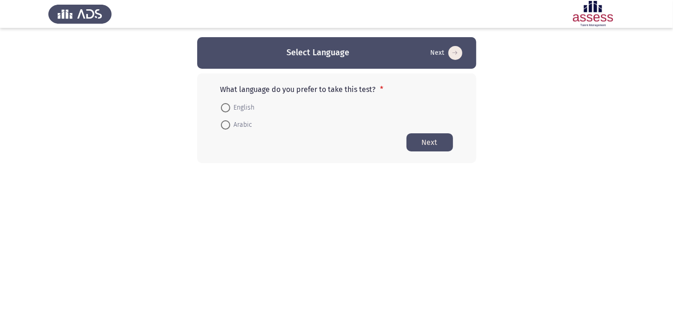
click at [226, 107] on span at bounding box center [225, 107] width 9 height 9
click at [226, 107] on input "English" at bounding box center [225, 107] width 9 height 9
radio input "true"
click at [437, 146] on button "Next" at bounding box center [429, 142] width 46 height 18
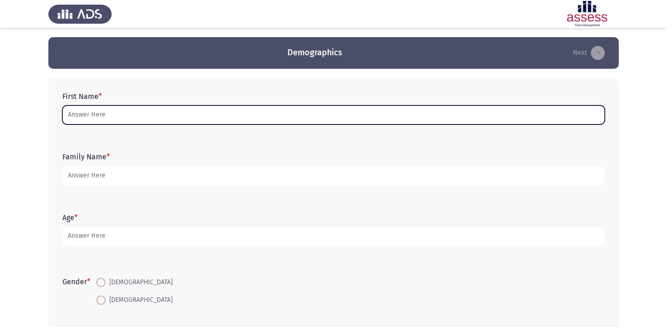
click at [358, 116] on input "First Name *" at bounding box center [333, 115] width 542 height 19
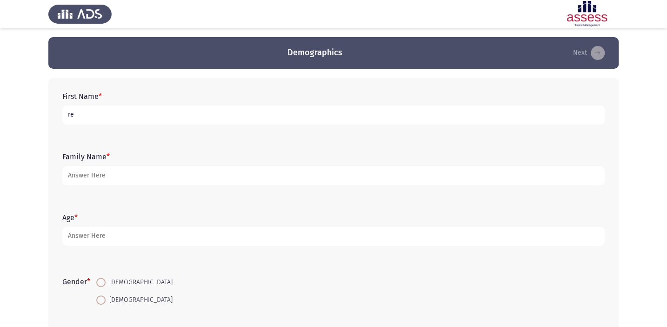
type input "r"
type input "R"
type input "[PERSON_NAME]"
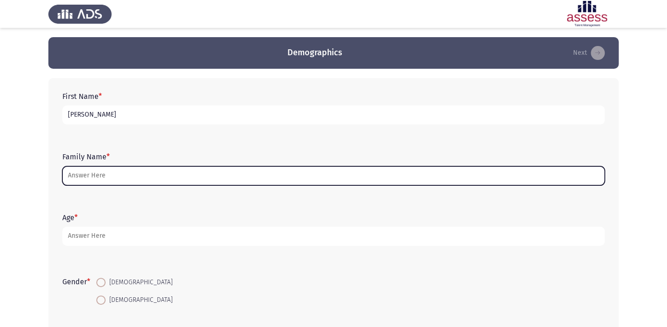
click at [287, 181] on input "Family Name *" at bounding box center [333, 175] width 542 height 19
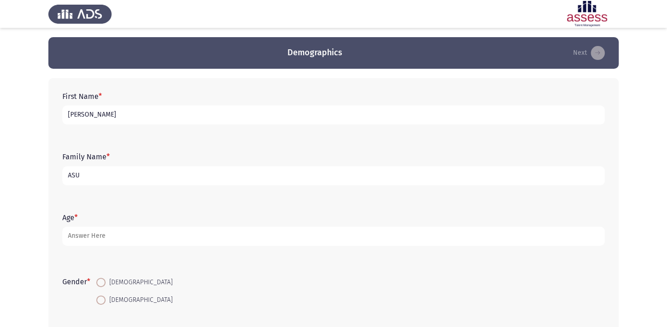
type input "ASU"
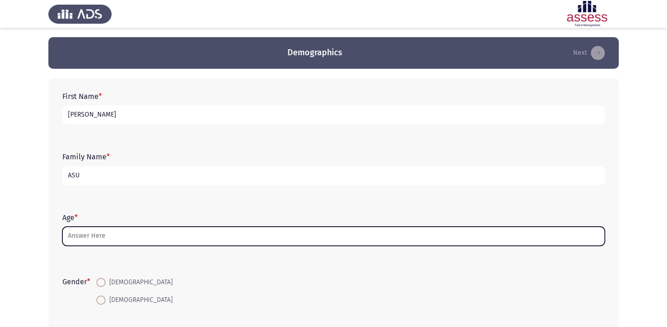
click at [237, 232] on input "Age *" at bounding box center [333, 236] width 542 height 19
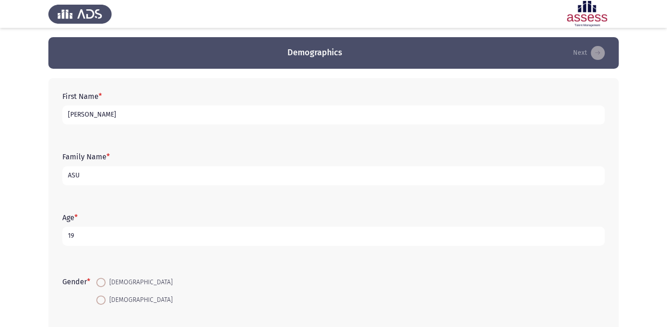
type input "19"
click at [103, 299] on span at bounding box center [100, 300] width 9 height 9
click at [103, 299] on input "[DEMOGRAPHIC_DATA]" at bounding box center [100, 300] width 9 height 9
radio input "true"
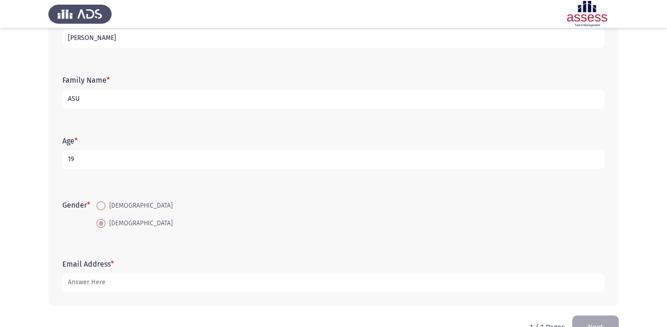
scroll to position [84, 0]
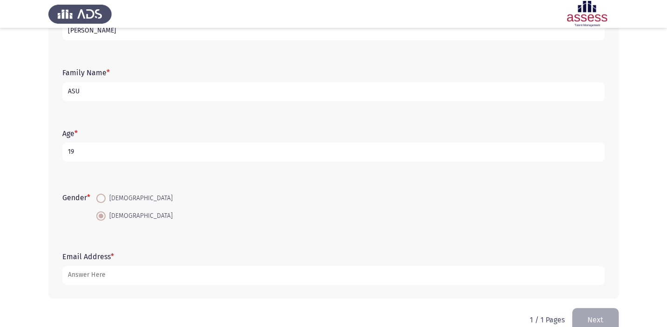
click at [302, 85] on input "ASU" at bounding box center [333, 91] width 542 height 19
type input "A"
type input "30606262104303"
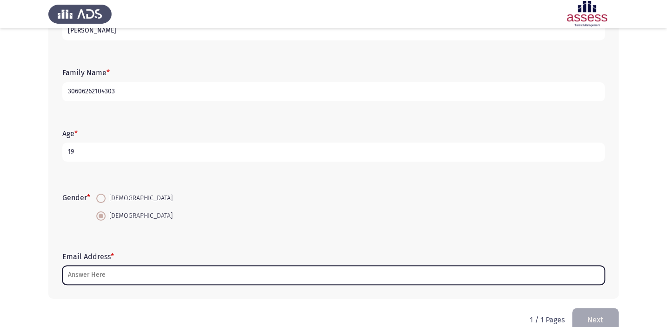
click at [85, 271] on input "Email Address *" at bounding box center [333, 275] width 542 height 19
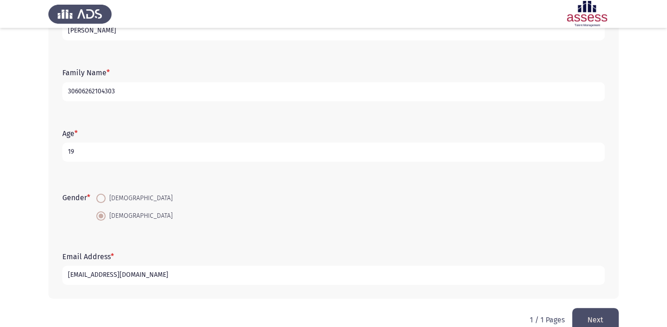
scroll to position [102, 0]
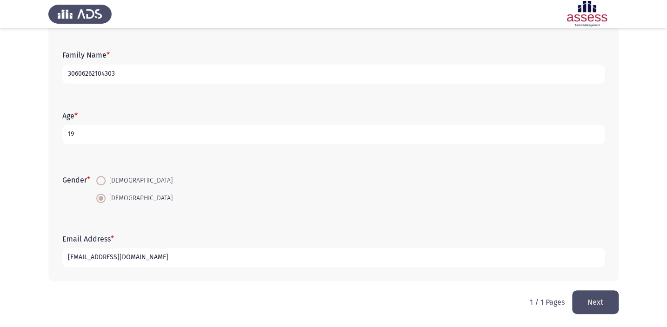
type input "[EMAIL_ADDRESS][DOMAIN_NAME]"
click at [597, 305] on button "Next" at bounding box center [595, 303] width 46 height 24
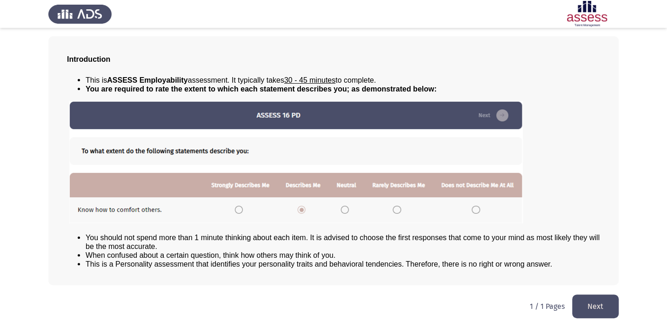
scroll to position [42, 0]
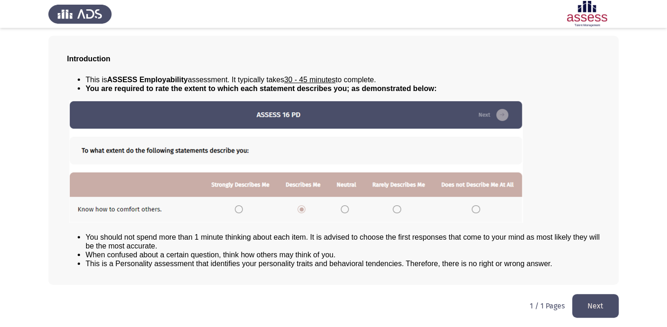
click at [603, 300] on button "Next" at bounding box center [595, 306] width 46 height 24
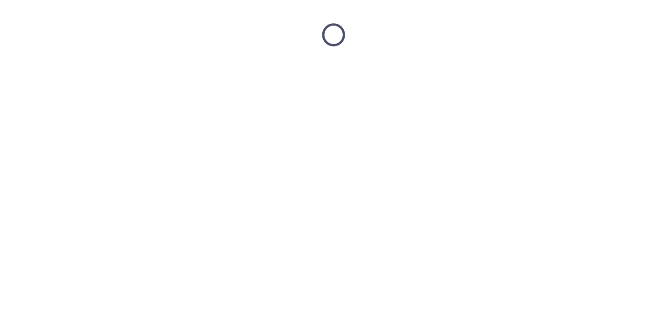
scroll to position [0, 0]
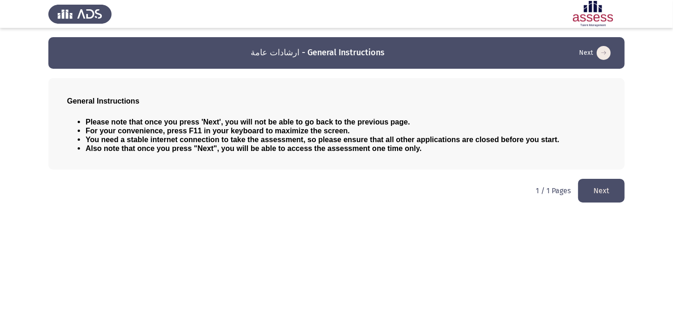
click at [611, 192] on button "Next" at bounding box center [601, 191] width 46 height 24
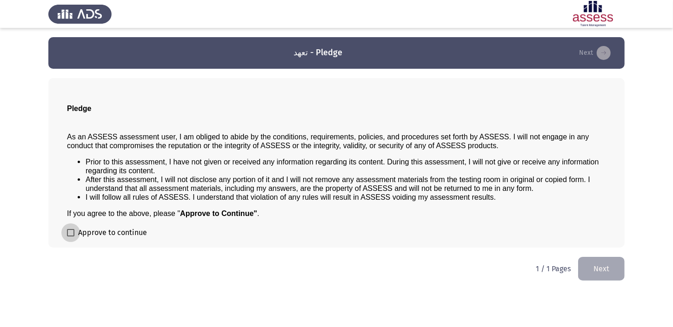
click at [70, 231] on span at bounding box center [70, 232] width 7 height 7
click at [70, 237] on input "Approve to continue" at bounding box center [70, 237] width 0 height 0
checkbox input "true"
click at [606, 265] on button "Next" at bounding box center [601, 269] width 46 height 24
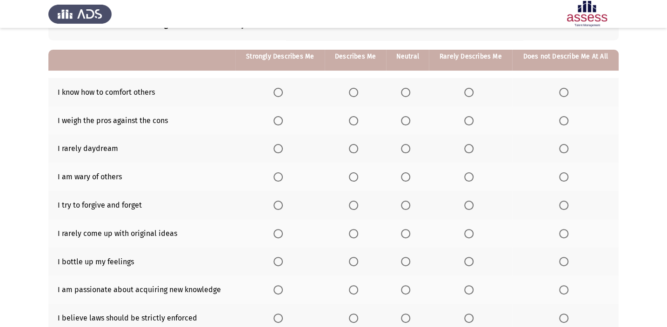
scroll to position [84, 0]
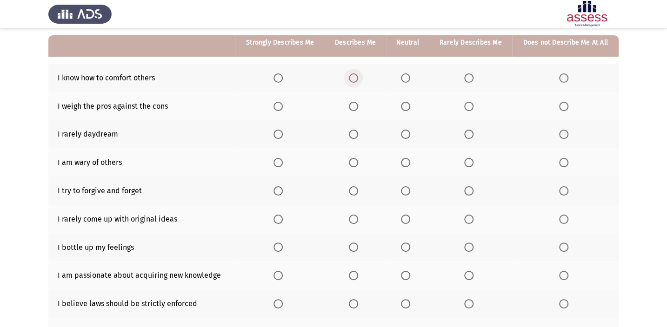
click at [352, 77] on span "Select an option" at bounding box center [353, 77] width 9 height 9
click at [352, 77] on input "Select an option" at bounding box center [353, 77] width 9 height 9
click at [352, 106] on span "Select an option" at bounding box center [353, 106] width 9 height 9
click at [352, 106] on input "Select an option" at bounding box center [353, 106] width 9 height 9
click at [278, 189] on span "Select an option" at bounding box center [277, 190] width 9 height 9
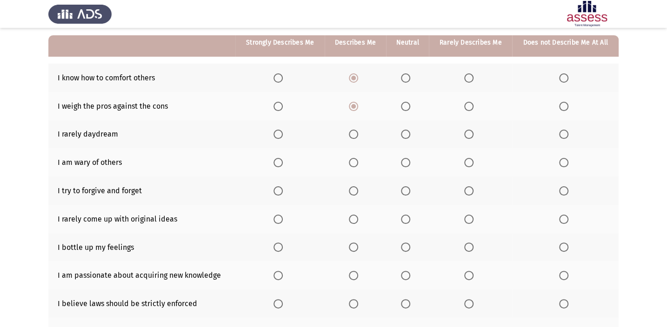
click at [278, 189] on input "Select an option" at bounding box center [277, 190] width 9 height 9
click at [409, 136] on span "Select an option" at bounding box center [405, 134] width 9 height 9
click at [409, 136] on input "Select an option" at bounding box center [405, 134] width 9 height 9
click at [407, 161] on span "Select an option" at bounding box center [405, 162] width 9 height 9
click at [407, 161] on input "Select an option" at bounding box center [405, 162] width 9 height 9
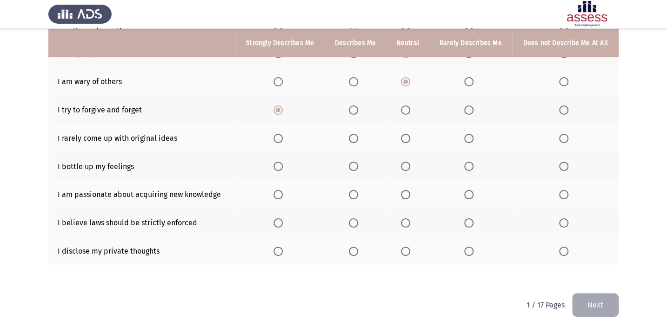
scroll to position [166, 0]
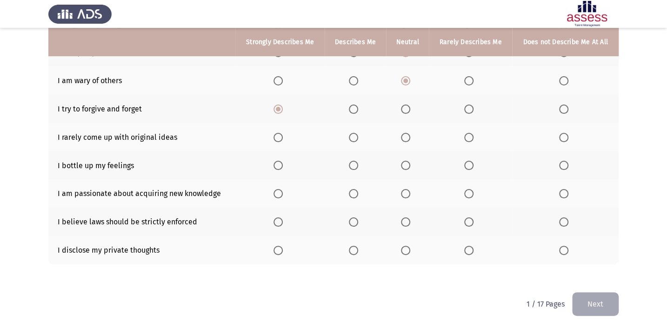
click at [467, 162] on span "Select an option" at bounding box center [468, 165] width 9 height 9
click at [467, 162] on input "Select an option" at bounding box center [468, 165] width 9 height 9
click at [358, 138] on span "Select an option" at bounding box center [353, 137] width 9 height 9
click at [358, 138] on input "Select an option" at bounding box center [353, 137] width 9 height 9
click at [283, 192] on span "Select an option" at bounding box center [277, 193] width 9 height 9
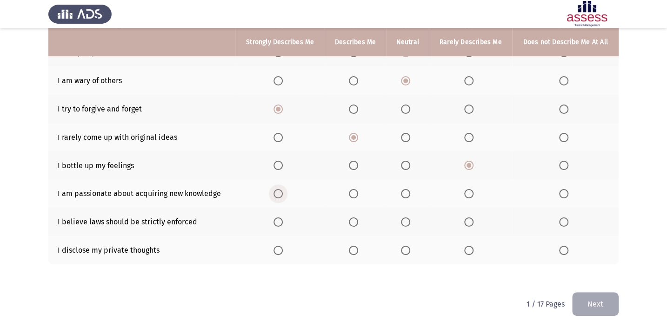
click at [283, 192] on input "Select an option" at bounding box center [277, 193] width 9 height 9
click at [278, 219] on span "Select an option" at bounding box center [277, 222] width 9 height 9
click at [278, 219] on input "Select an option" at bounding box center [277, 222] width 9 height 9
click at [279, 250] on span "Select an option" at bounding box center [277, 250] width 9 height 9
click at [279, 250] on input "Select an option" at bounding box center [277, 250] width 9 height 9
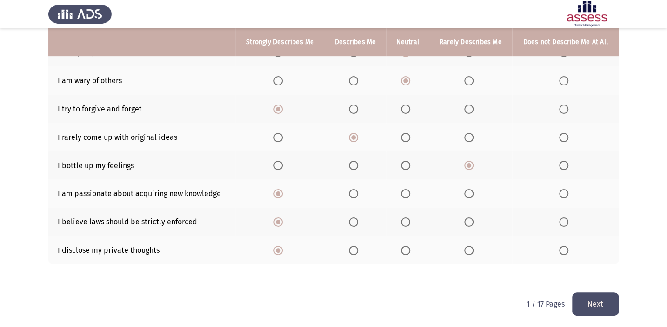
click at [603, 315] on html "ASSESS Employability Next To what extent do the following statements describe y…" at bounding box center [333, 82] width 667 height 496
click at [598, 301] on button "Next" at bounding box center [595, 304] width 46 height 24
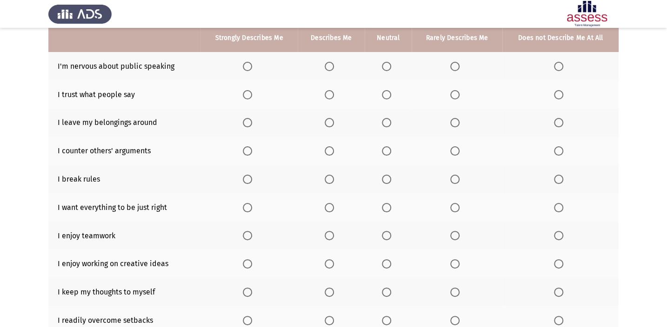
scroll to position [81, 0]
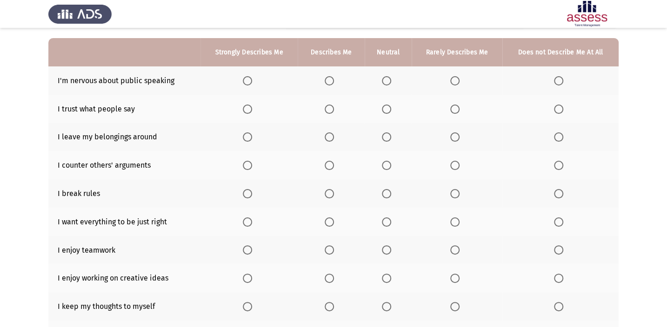
click at [331, 83] on span "Select an option" at bounding box center [328, 80] width 9 height 9
click at [331, 83] on input "Select an option" at bounding box center [328, 80] width 9 height 9
click at [560, 139] on span "Select an option" at bounding box center [558, 136] width 9 height 9
click at [560, 139] on input "Select an option" at bounding box center [558, 136] width 9 height 9
click at [458, 108] on span "Select an option" at bounding box center [454, 109] width 9 height 9
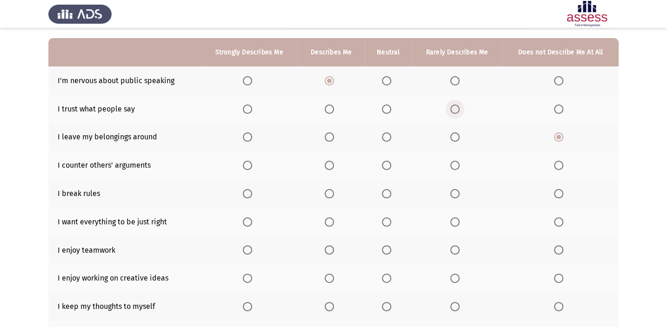
click at [458, 108] on input "Select an option" at bounding box center [454, 109] width 9 height 9
click at [327, 163] on span "Select an option" at bounding box center [328, 165] width 9 height 9
click at [327, 163] on input "Select an option" at bounding box center [328, 165] width 9 height 9
click at [561, 194] on span "Select an option" at bounding box center [558, 193] width 9 height 9
click at [561, 194] on input "Select an option" at bounding box center [558, 193] width 9 height 9
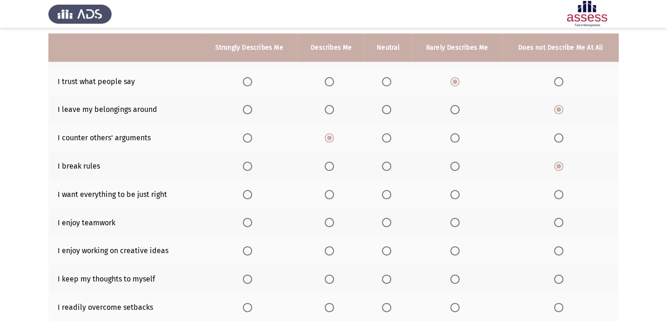
scroll to position [124, 0]
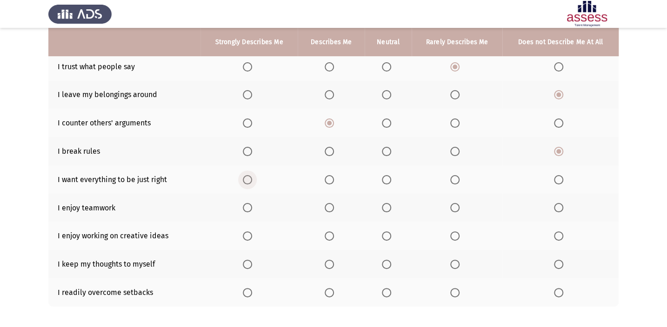
click at [245, 180] on span "Select an option" at bounding box center [247, 179] width 9 height 9
click at [245, 180] on input "Select an option" at bounding box center [247, 179] width 9 height 9
click at [250, 203] on span "Select an option" at bounding box center [247, 207] width 9 height 9
click at [250, 203] on input "Select an option" at bounding box center [247, 207] width 9 height 9
click at [252, 232] on span "Select an option" at bounding box center [247, 236] width 9 height 9
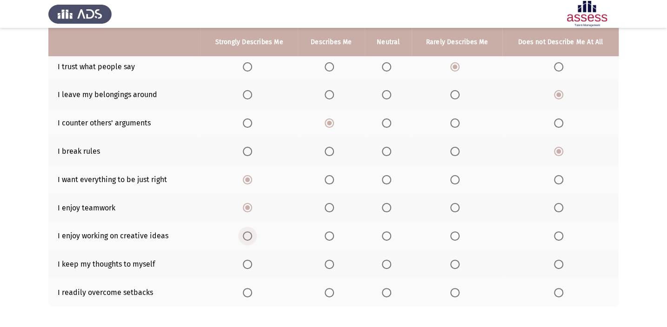
click at [252, 232] on input "Select an option" at bounding box center [247, 236] width 9 height 9
click at [334, 266] on span "Select an option" at bounding box center [328, 264] width 9 height 9
click at [334, 266] on input "Select an option" at bounding box center [328, 264] width 9 height 9
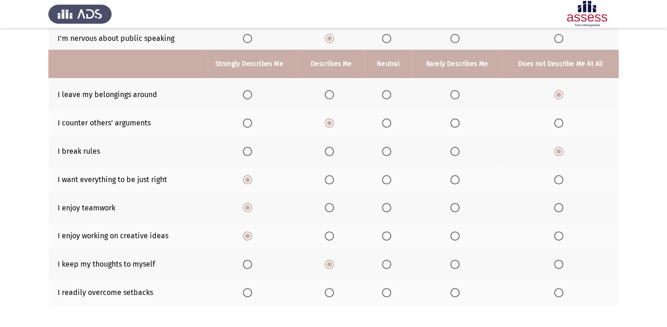
scroll to position [166, 0]
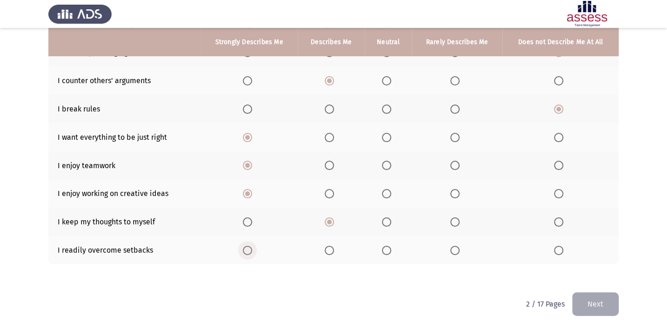
click at [245, 251] on span "Select an option" at bounding box center [247, 250] width 9 height 9
click at [245, 251] on input "Select an option" at bounding box center [247, 250] width 9 height 9
click at [591, 298] on button "Next" at bounding box center [595, 304] width 46 height 24
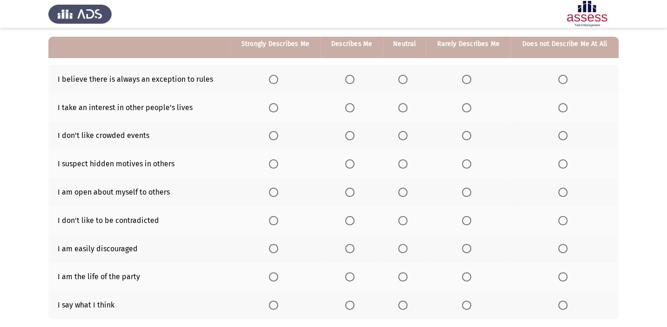
scroll to position [84, 0]
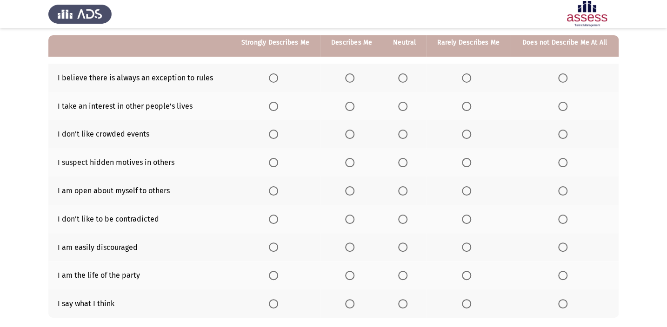
click at [276, 76] on span "Select an option" at bounding box center [273, 77] width 9 height 9
click at [276, 76] on input "Select an option" at bounding box center [273, 77] width 9 height 9
click at [562, 108] on span "Select an option" at bounding box center [562, 106] width 9 height 9
click at [562, 108] on input "Select an option" at bounding box center [562, 106] width 9 height 9
click at [270, 135] on span "Select an option" at bounding box center [273, 134] width 9 height 9
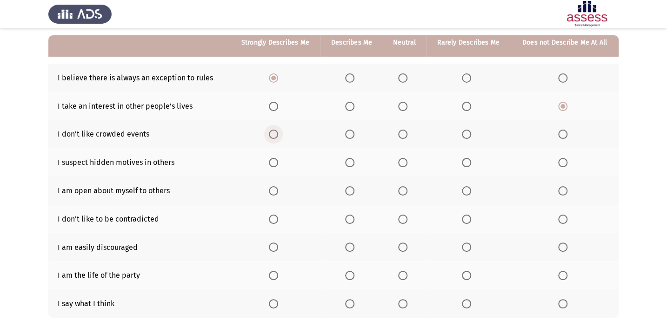
click at [270, 135] on input "Select an option" at bounding box center [273, 134] width 9 height 9
click at [346, 160] on span "Select an option" at bounding box center [349, 162] width 9 height 9
click at [346, 160] on input "Select an option" at bounding box center [349, 162] width 9 height 9
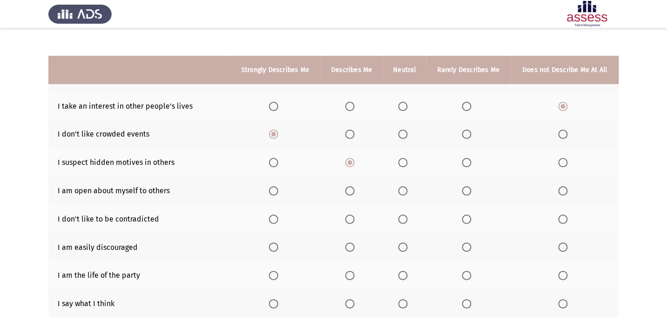
scroll to position [126, 0]
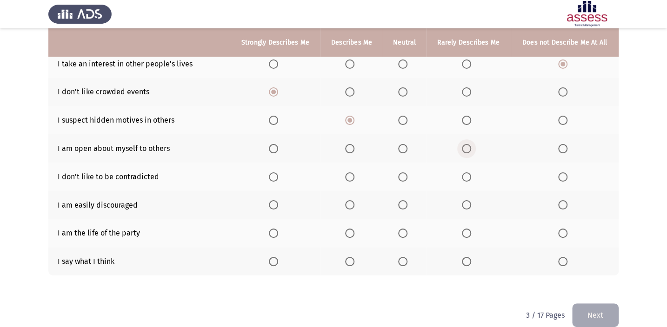
click at [466, 149] on span "Select an option" at bounding box center [466, 149] width 0 height 0
click at [466, 147] on input "Select an option" at bounding box center [466, 148] width 9 height 9
click at [398, 177] on span "Select an option" at bounding box center [402, 176] width 9 height 9
click at [398, 177] on input "Select an option" at bounding box center [402, 176] width 9 height 9
click at [403, 235] on span "Select an option" at bounding box center [402, 233] width 9 height 9
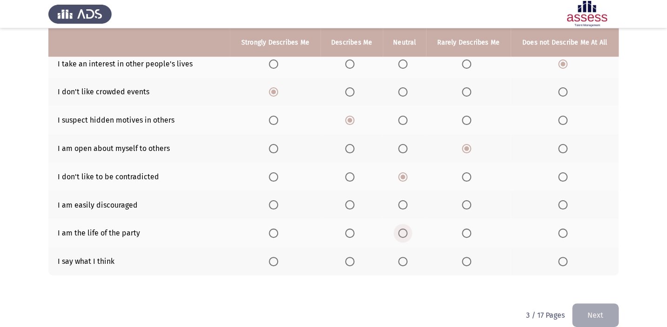
click at [403, 235] on input "Select an option" at bounding box center [402, 233] width 9 height 9
click at [348, 258] on span "Select an option" at bounding box center [349, 261] width 9 height 9
click at [348, 258] on input "Select an option" at bounding box center [349, 261] width 9 height 9
click at [465, 201] on span "Select an option" at bounding box center [466, 204] width 9 height 9
click at [465, 201] on input "Select an option" at bounding box center [466, 204] width 9 height 9
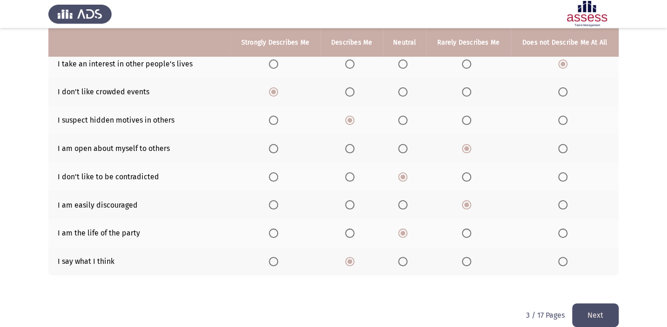
click at [597, 310] on button "Next" at bounding box center [595, 316] width 46 height 24
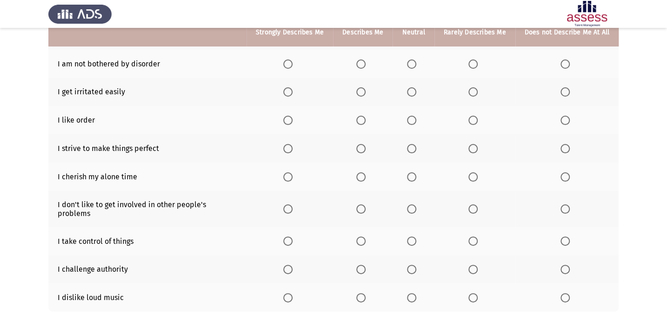
scroll to position [84, 0]
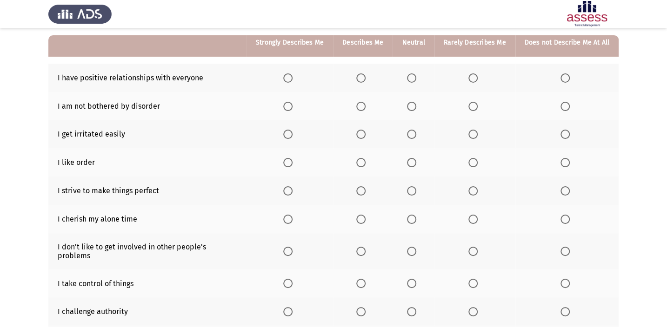
click at [287, 73] on span "Select an option" at bounding box center [287, 77] width 9 height 9
click at [287, 73] on input "Select an option" at bounding box center [287, 77] width 9 height 9
click at [473, 103] on span "Select an option" at bounding box center [472, 106] width 9 height 9
click at [473, 103] on input "Select an option" at bounding box center [472, 106] width 9 height 9
click at [358, 131] on span "Select an option" at bounding box center [360, 134] width 9 height 9
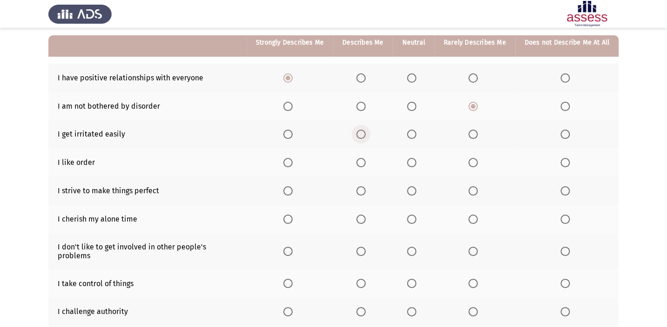
click at [358, 131] on input "Select an option" at bounding box center [360, 134] width 9 height 9
click at [474, 159] on span "Select an option" at bounding box center [472, 162] width 9 height 9
click at [474, 159] on input "Select an option" at bounding box center [472, 162] width 9 height 9
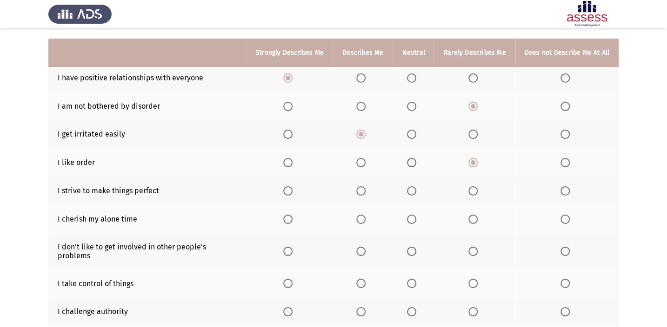
scroll to position [126, 0]
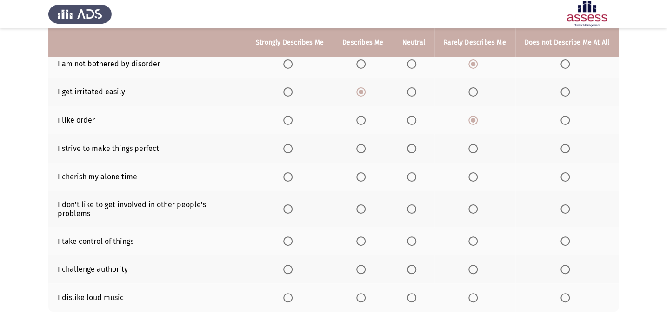
click at [292, 145] on span "Select an option" at bounding box center [287, 148] width 9 height 9
click at [292, 145] on input "Select an option" at bounding box center [287, 148] width 9 height 9
click at [292, 174] on span "Select an option" at bounding box center [287, 176] width 9 height 9
click at [292, 174] on input "Select an option" at bounding box center [287, 176] width 9 height 9
click at [358, 205] on span "Select an option" at bounding box center [360, 209] width 9 height 9
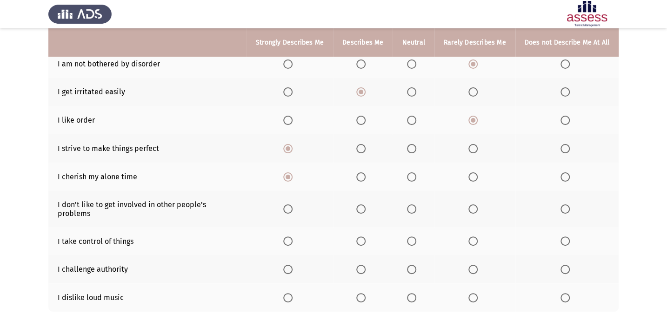
click at [358, 205] on input "Select an option" at bounding box center [360, 209] width 9 height 9
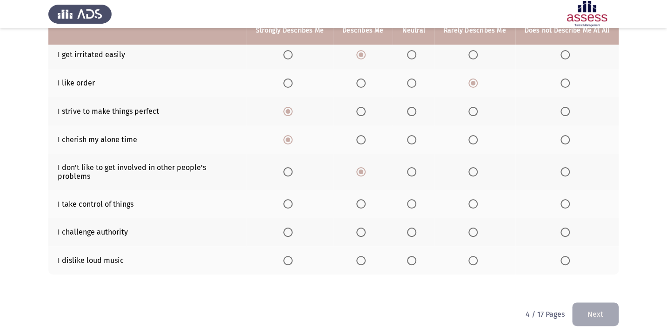
scroll to position [166, 0]
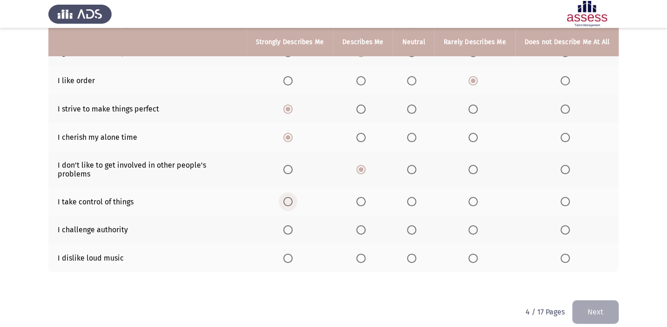
click at [292, 197] on span "Select an option" at bounding box center [287, 201] width 9 height 9
click at [292, 197] on input "Select an option" at bounding box center [287, 201] width 9 height 9
click at [286, 225] on span "Select an option" at bounding box center [287, 229] width 9 height 9
click at [286, 225] on input "Select an option" at bounding box center [287, 229] width 9 height 9
click at [288, 254] on span "Select an option" at bounding box center [287, 258] width 9 height 9
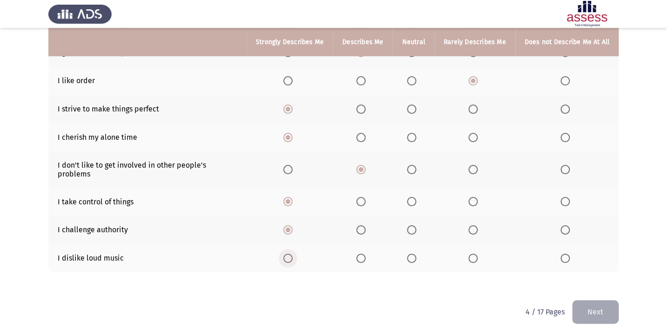
click at [288, 254] on input "Select an option" at bounding box center [287, 258] width 9 height 9
click at [589, 300] on button "Next" at bounding box center [595, 312] width 46 height 24
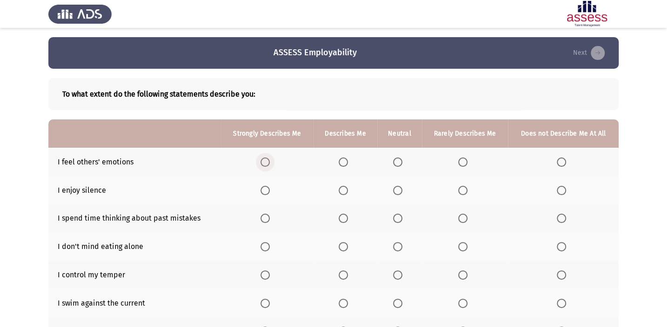
click at [263, 159] on span "Select an option" at bounding box center [264, 162] width 9 height 9
click at [263, 159] on input "Select an option" at bounding box center [264, 162] width 9 height 9
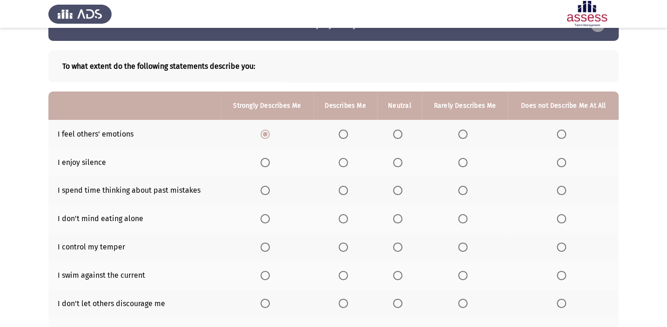
scroll to position [42, 0]
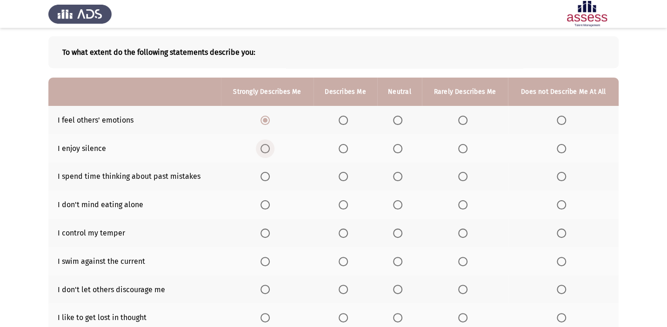
click at [264, 144] on span "Select an option" at bounding box center [264, 148] width 9 height 9
click at [264, 144] on input "Select an option" at bounding box center [264, 148] width 9 height 9
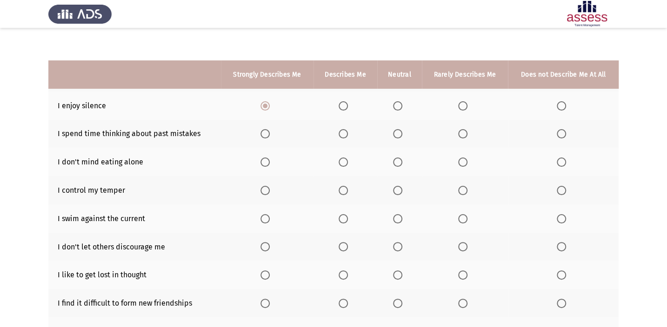
scroll to position [126, 0]
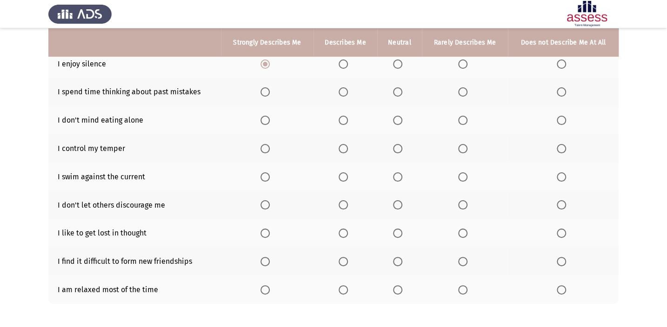
click at [402, 95] on span "Select an option" at bounding box center [397, 91] width 9 height 9
click at [402, 95] on input "Select an option" at bounding box center [397, 91] width 9 height 9
click at [267, 116] on span "Select an option" at bounding box center [264, 120] width 9 height 9
click at [267, 116] on input "Select an option" at bounding box center [264, 120] width 9 height 9
click at [402, 147] on span "Select an option" at bounding box center [397, 148] width 9 height 9
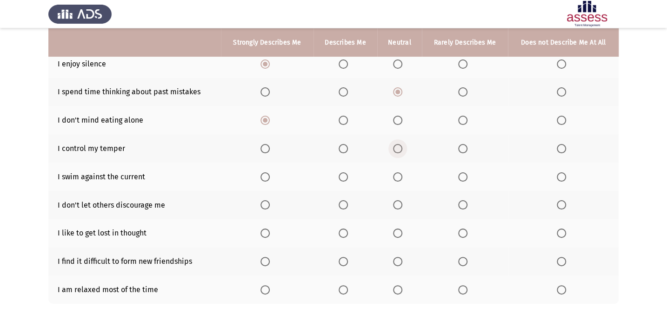
click at [402, 147] on input "Select an option" at bounding box center [397, 148] width 9 height 9
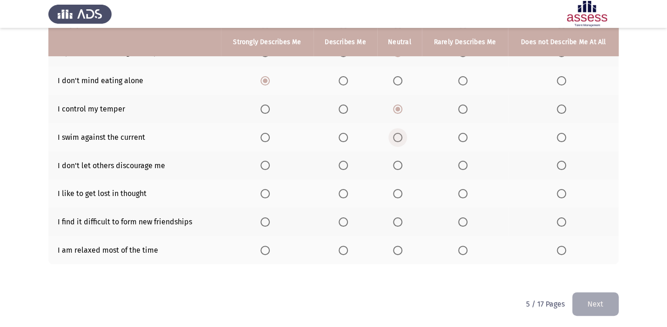
click at [398, 136] on span "Select an option" at bounding box center [397, 137] width 9 height 9
click at [398, 136] on input "Select an option" at bounding box center [397, 137] width 9 height 9
click at [399, 166] on span "Select an option" at bounding box center [397, 165] width 9 height 9
click at [399, 166] on input "Select an option" at bounding box center [397, 165] width 9 height 9
click at [263, 189] on span "Select an option" at bounding box center [264, 193] width 9 height 9
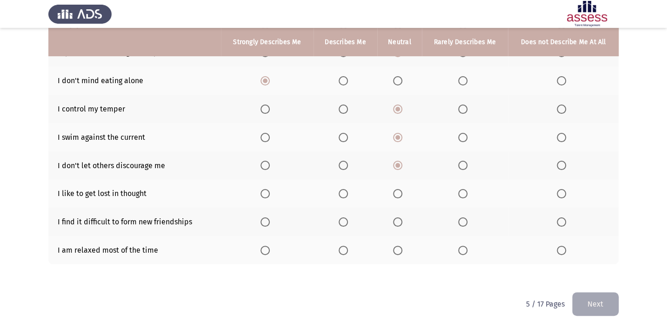
click at [263, 189] on input "Select an option" at bounding box center [264, 193] width 9 height 9
click at [268, 214] on th at bounding box center [267, 222] width 93 height 28
click at [268, 220] on span "Select an option" at bounding box center [264, 222] width 9 height 9
click at [268, 220] on input "Select an option" at bounding box center [264, 222] width 9 height 9
click at [462, 247] on span "Select an option" at bounding box center [462, 250] width 9 height 9
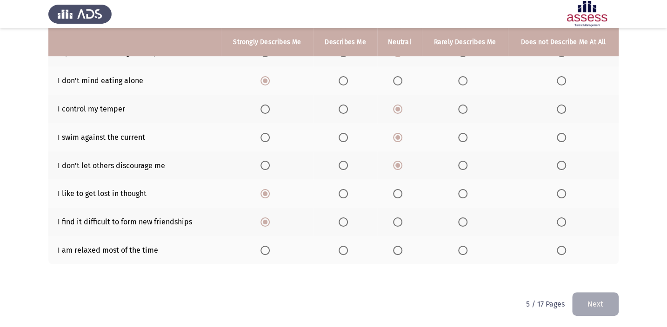
click at [462, 247] on input "Select an option" at bounding box center [462, 250] width 9 height 9
click at [596, 306] on button "Next" at bounding box center [595, 304] width 46 height 24
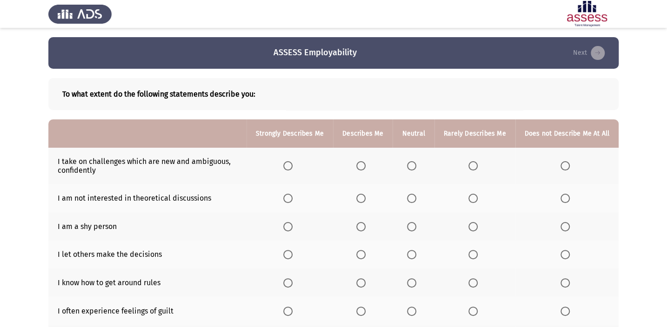
click at [362, 166] on span "Select an option" at bounding box center [360, 165] width 9 height 9
click at [362, 166] on input "Select an option" at bounding box center [360, 165] width 9 height 9
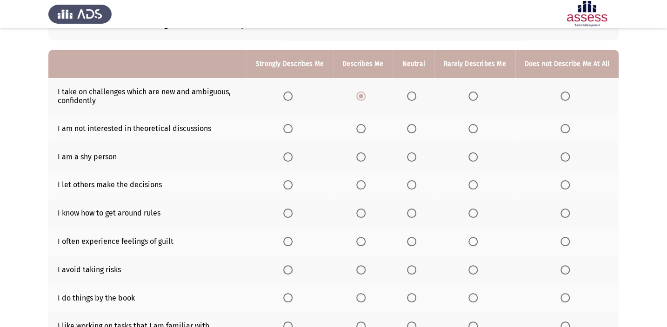
scroll to position [84, 0]
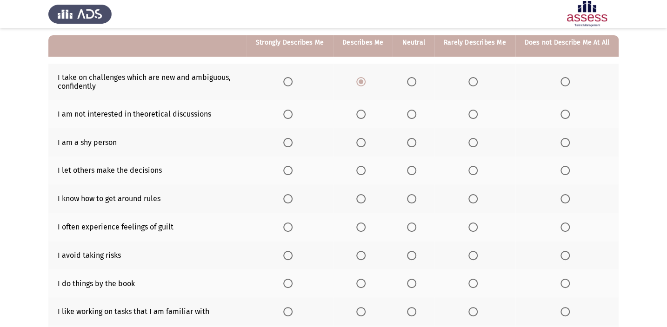
click at [566, 115] on span "Select an option" at bounding box center [564, 114] width 9 height 9
click at [566, 115] on input "Select an option" at bounding box center [564, 114] width 9 height 9
click at [292, 140] on span "Select an option" at bounding box center [287, 142] width 9 height 9
click at [292, 140] on input "Select an option" at bounding box center [287, 142] width 9 height 9
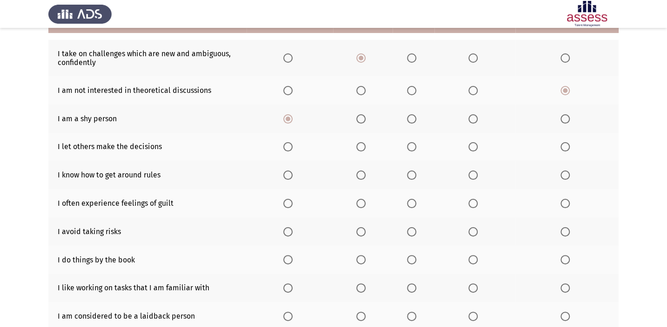
scroll to position [126, 0]
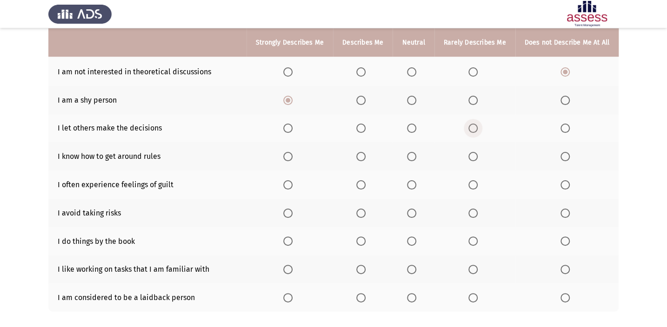
click at [472, 126] on span "Select an option" at bounding box center [472, 128] width 9 height 9
click at [472, 126] on input "Select an option" at bounding box center [472, 128] width 9 height 9
click at [363, 152] on span "Select an option" at bounding box center [360, 156] width 9 height 9
click at [363, 152] on input "Select an option" at bounding box center [360, 156] width 9 height 9
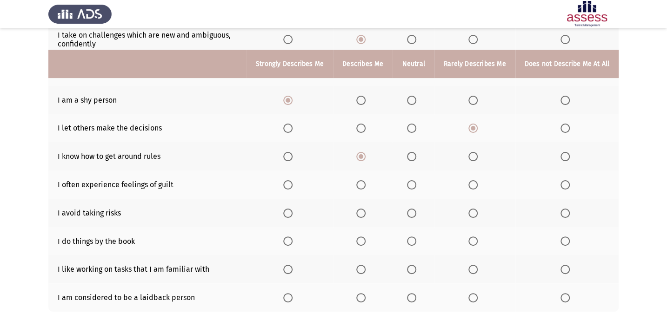
scroll to position [169, 0]
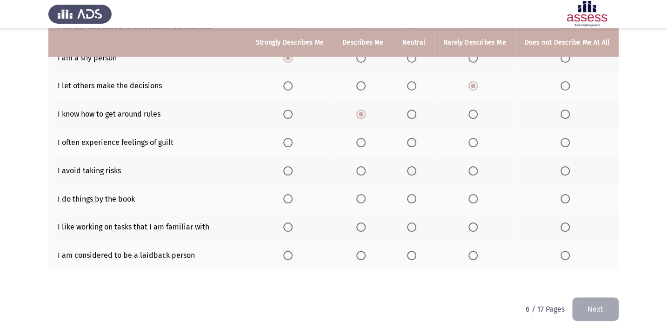
click at [291, 140] on span "Select an option" at bounding box center [287, 142] width 9 height 9
click at [291, 140] on input "Select an option" at bounding box center [287, 142] width 9 height 9
click at [477, 173] on span "Select an option" at bounding box center [472, 170] width 9 height 9
click at [477, 173] on input "Select an option" at bounding box center [472, 170] width 9 height 9
click at [414, 199] on span "Select an option" at bounding box center [411, 198] width 9 height 9
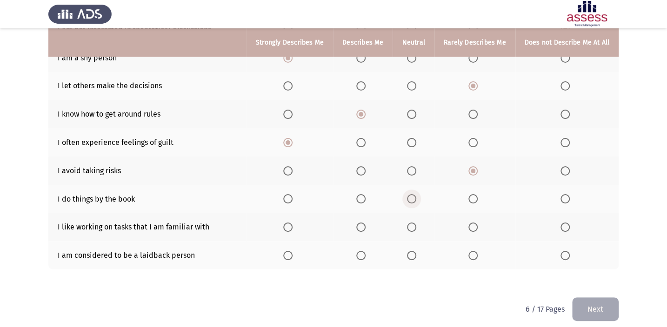
click at [414, 199] on input "Select an option" at bounding box center [411, 198] width 9 height 9
click at [287, 227] on th at bounding box center [289, 227] width 86 height 28
click at [292, 225] on span "Select an option" at bounding box center [287, 227] width 9 height 9
click at [292, 225] on input "Select an option" at bounding box center [287, 227] width 9 height 9
click at [476, 258] on span "Select an option" at bounding box center [472, 255] width 9 height 9
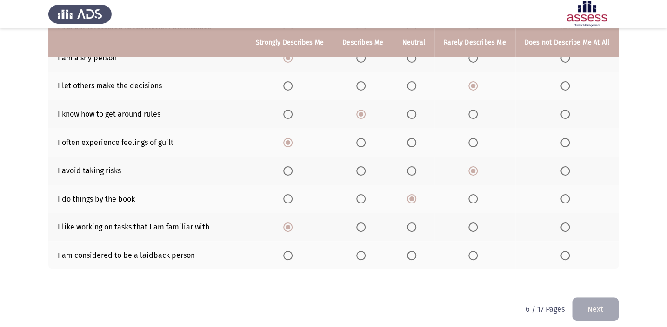
click at [476, 258] on input "Select an option" at bounding box center [472, 255] width 9 height 9
click at [601, 300] on button "Next" at bounding box center [595, 310] width 46 height 24
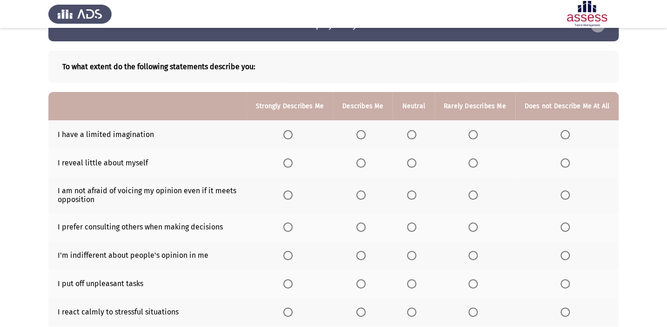
scroll to position [42, 0]
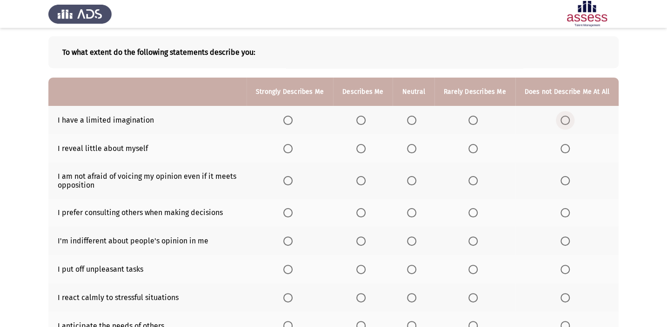
click at [562, 121] on span "Select an option" at bounding box center [564, 120] width 9 height 9
click at [562, 121] on input "Select an option" at bounding box center [564, 120] width 9 height 9
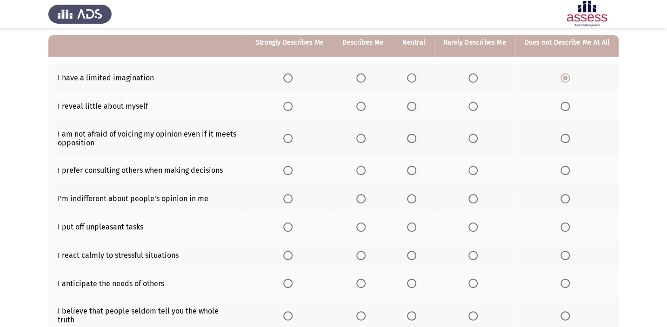
click at [416, 107] on span "Select an option" at bounding box center [411, 106] width 9 height 9
click at [416, 107] on input "Select an option" at bounding box center [411, 106] width 9 height 9
click at [474, 139] on span "Select an option" at bounding box center [472, 138] width 9 height 9
click at [474, 139] on input "Select an option" at bounding box center [472, 138] width 9 height 9
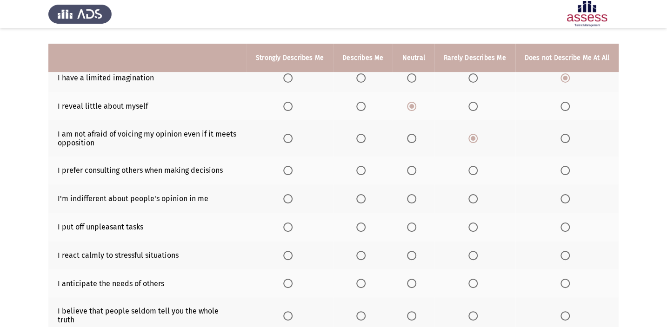
scroll to position [126, 0]
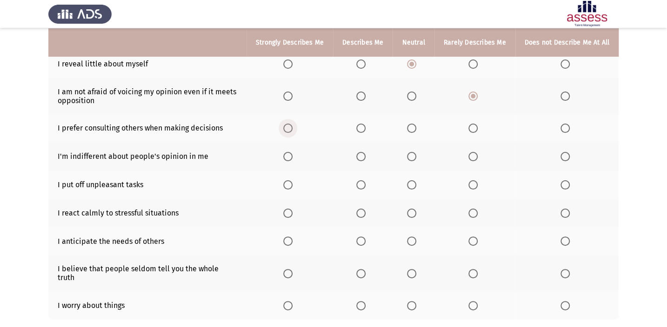
click at [291, 126] on span "Select an option" at bounding box center [287, 128] width 9 height 9
click at [291, 126] on input "Select an option" at bounding box center [287, 128] width 9 height 9
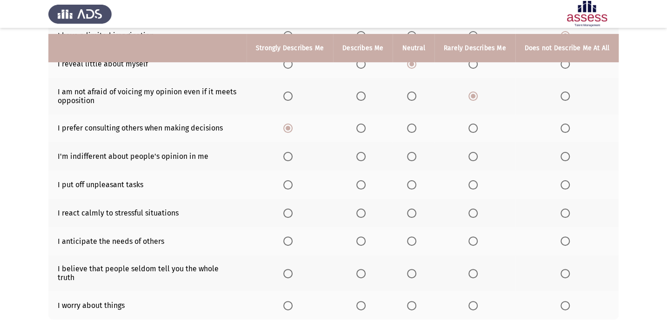
scroll to position [169, 0]
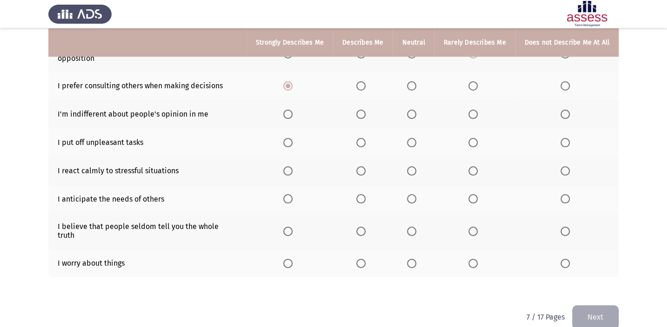
click at [414, 114] on span "Select an option" at bounding box center [411, 114] width 9 height 9
click at [414, 114] on input "Select an option" at bounding box center [411, 114] width 9 height 9
click at [292, 140] on span "Select an option" at bounding box center [287, 142] width 9 height 9
click at [292, 140] on input "Select an option" at bounding box center [287, 142] width 9 height 9
click at [472, 168] on span "Select an option" at bounding box center [472, 170] width 9 height 9
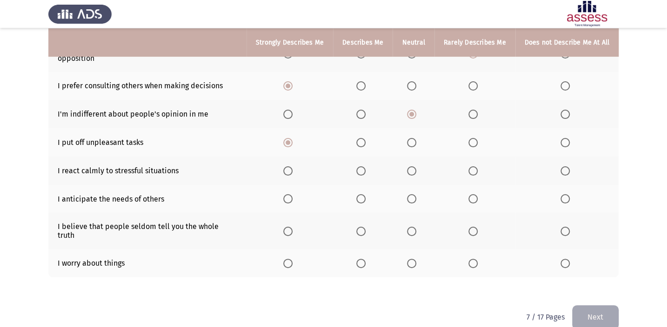
click at [472, 168] on input "Select an option" at bounding box center [472, 170] width 9 height 9
click at [412, 196] on span "Select an option" at bounding box center [411, 198] width 9 height 9
click at [412, 196] on input "Select an option" at bounding box center [411, 198] width 9 height 9
click at [291, 227] on span "Select an option" at bounding box center [287, 231] width 9 height 9
click at [291, 227] on input "Select an option" at bounding box center [287, 231] width 9 height 9
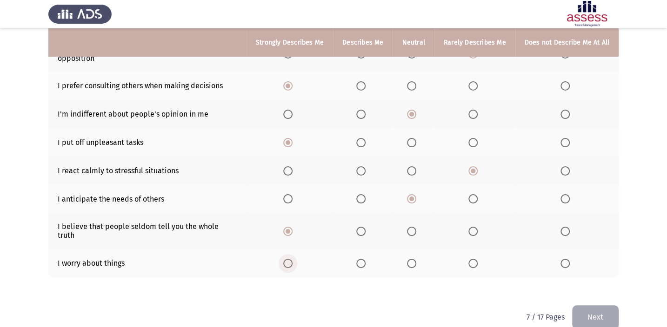
click at [292, 259] on span "Select an option" at bounding box center [287, 263] width 9 height 9
click at [292, 259] on input "Select an option" at bounding box center [287, 263] width 9 height 9
click at [590, 305] on button "Next" at bounding box center [595, 317] width 46 height 24
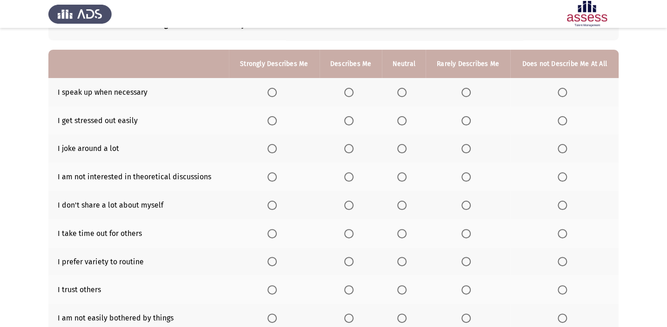
scroll to position [84, 0]
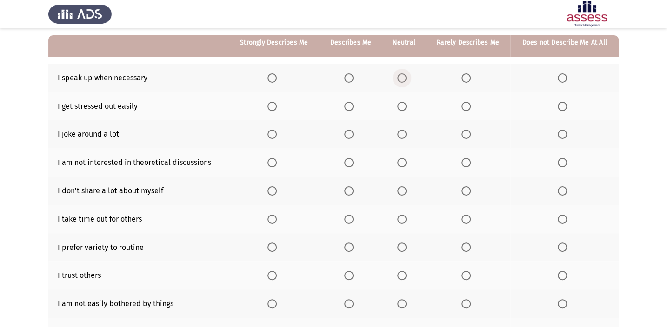
click at [401, 80] on span "Select an option" at bounding box center [401, 77] width 9 height 9
click at [401, 80] on input "Select an option" at bounding box center [401, 77] width 9 height 9
click at [349, 108] on span "Select an option" at bounding box center [348, 106] width 9 height 9
click at [349, 108] on input "Select an option" at bounding box center [348, 106] width 9 height 9
click at [403, 131] on span "Select an option" at bounding box center [401, 134] width 9 height 9
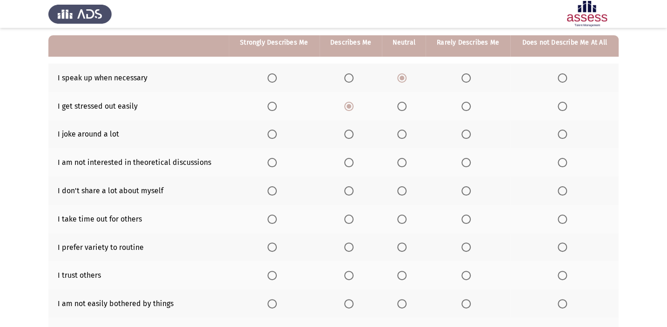
click at [403, 131] on input "Select an option" at bounding box center [401, 134] width 9 height 9
click at [563, 163] on span "Select an option" at bounding box center [561, 162] width 9 height 9
click at [563, 163] on input "Select an option" at bounding box center [561, 162] width 9 height 9
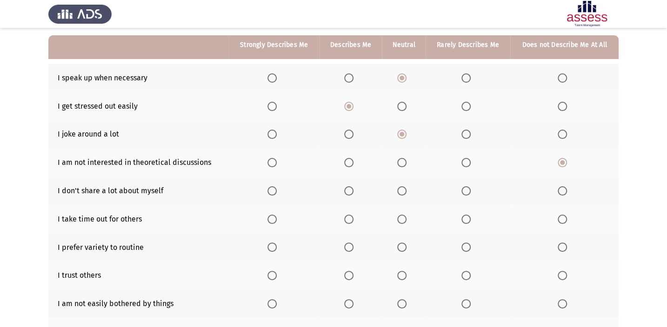
scroll to position [126, 0]
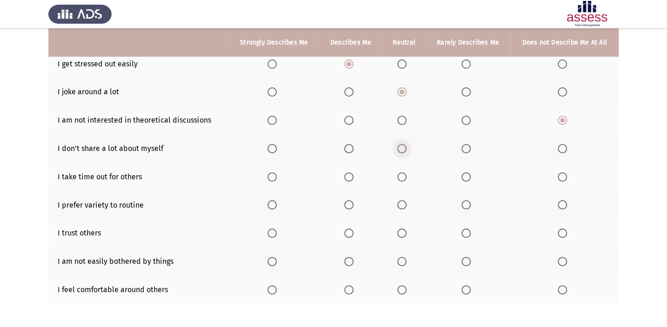
click at [402, 144] on span "Select an option" at bounding box center [401, 148] width 9 height 9
click at [402, 144] on input "Select an option" at bounding box center [401, 148] width 9 height 9
click at [270, 172] on span "Select an option" at bounding box center [271, 176] width 9 height 9
click at [270, 172] on input "Select an option" at bounding box center [271, 176] width 9 height 9
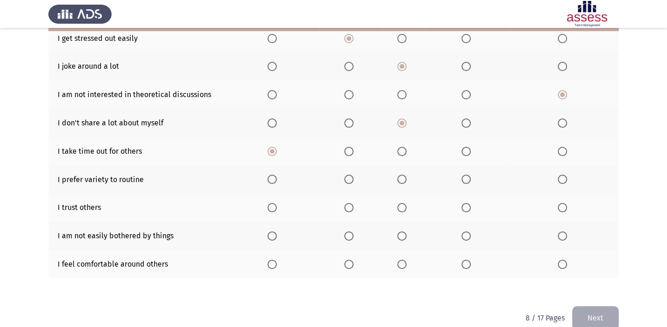
scroll to position [166, 0]
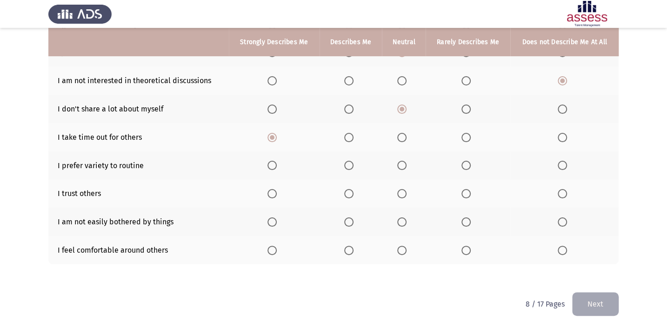
click at [404, 168] on span "Select an option" at bounding box center [401, 165] width 9 height 9
click at [404, 168] on input "Select an option" at bounding box center [401, 165] width 9 height 9
click at [350, 189] on span "Select an option" at bounding box center [348, 193] width 9 height 9
click at [350, 189] on input "Select an option" at bounding box center [348, 193] width 9 height 9
click at [468, 218] on span "Select an option" at bounding box center [465, 222] width 9 height 9
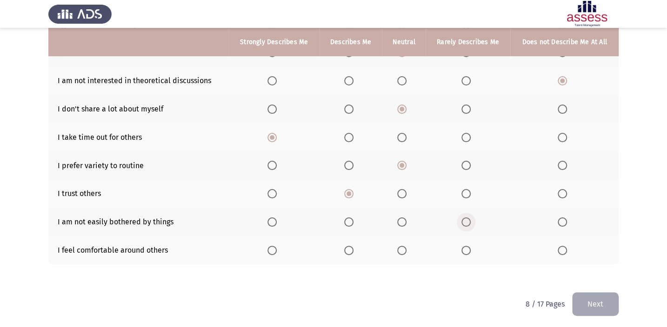
click at [468, 218] on input "Select an option" at bounding box center [465, 222] width 9 height 9
click at [470, 247] on span "Select an option" at bounding box center [465, 250] width 9 height 9
click at [470, 247] on input "Select an option" at bounding box center [465, 250] width 9 height 9
click at [605, 292] on button "Next" at bounding box center [595, 304] width 46 height 24
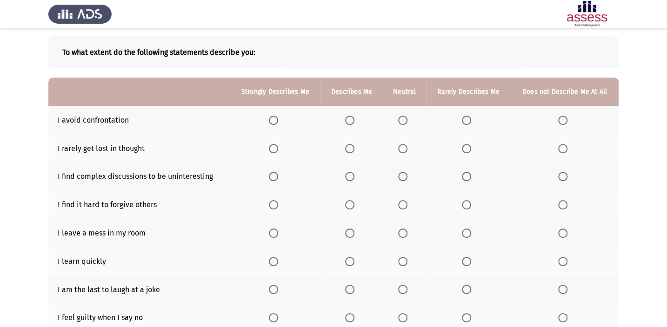
scroll to position [84, 0]
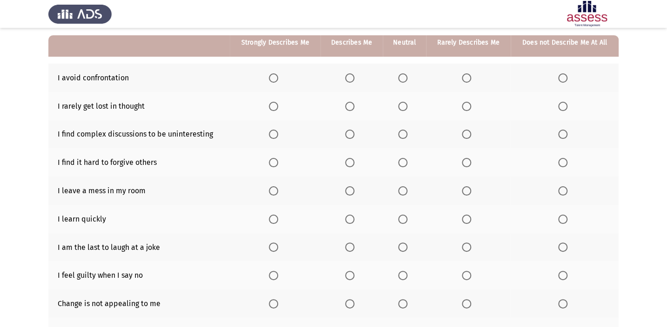
click at [402, 76] on span "Select an option" at bounding box center [402, 77] width 9 height 9
click at [402, 76] on input "Select an option" at bounding box center [402, 77] width 9 height 9
click at [466, 106] on span "Select an option" at bounding box center [466, 106] width 0 height 0
click at [466, 106] on input "Select an option" at bounding box center [466, 106] width 9 height 9
click at [404, 134] on span "Select an option" at bounding box center [402, 134] width 9 height 9
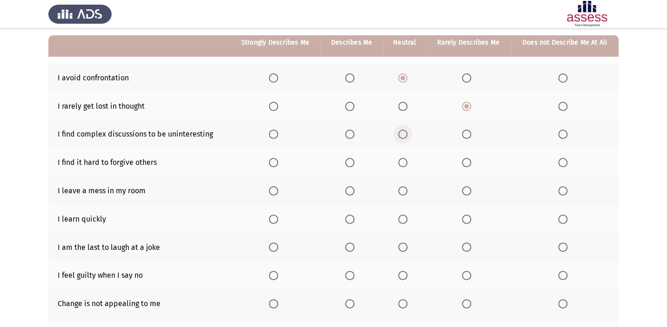
click at [404, 134] on input "Select an option" at bounding box center [402, 134] width 9 height 9
click at [277, 158] on span "Select an option" at bounding box center [273, 162] width 9 height 9
click at [277, 158] on input "Select an option" at bounding box center [273, 162] width 9 height 9
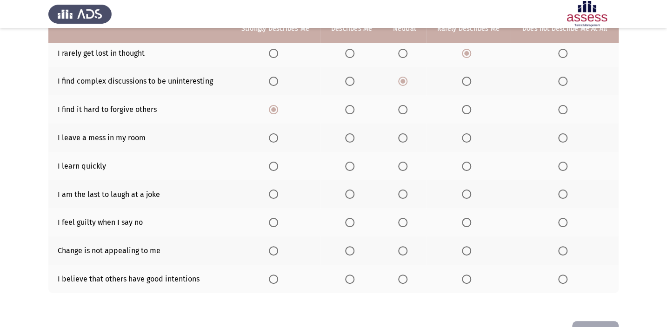
scroll to position [124, 0]
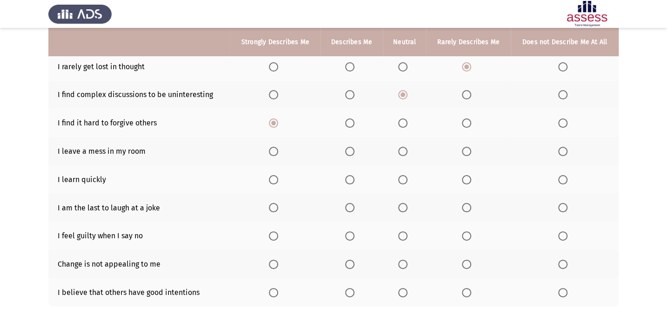
click at [404, 154] on span "Select an option" at bounding box center [402, 151] width 9 height 9
click at [404, 154] on input "Select an option" at bounding box center [402, 151] width 9 height 9
click at [468, 148] on span "Select an option" at bounding box center [466, 151] width 9 height 9
click at [468, 148] on input "Select an option" at bounding box center [466, 151] width 9 height 9
click at [275, 177] on span "Select an option" at bounding box center [273, 179] width 9 height 9
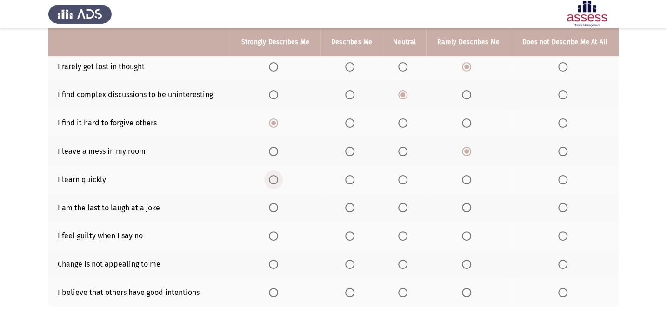
click at [275, 177] on input "Select an option" at bounding box center [273, 179] width 9 height 9
click at [349, 208] on span "Select an option" at bounding box center [349, 207] width 9 height 9
click at [349, 208] on input "Select an option" at bounding box center [349, 207] width 9 height 9
click at [273, 237] on span "Select an option" at bounding box center [273, 236] width 9 height 9
click at [273, 237] on input "Select an option" at bounding box center [273, 236] width 9 height 9
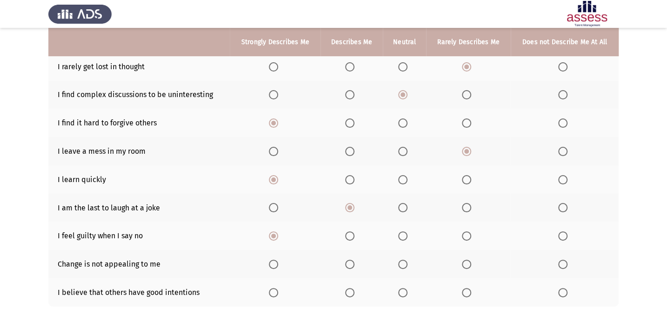
click at [407, 265] on span "Select an option" at bounding box center [402, 264] width 9 height 9
click at [407, 265] on input "Select an option" at bounding box center [402, 264] width 9 height 9
click at [407, 291] on span "Select an option" at bounding box center [402, 292] width 9 height 9
click at [407, 291] on input "Select an option" at bounding box center [402, 292] width 9 height 9
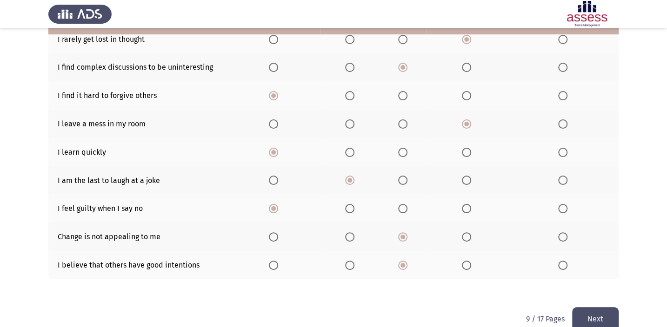
scroll to position [166, 0]
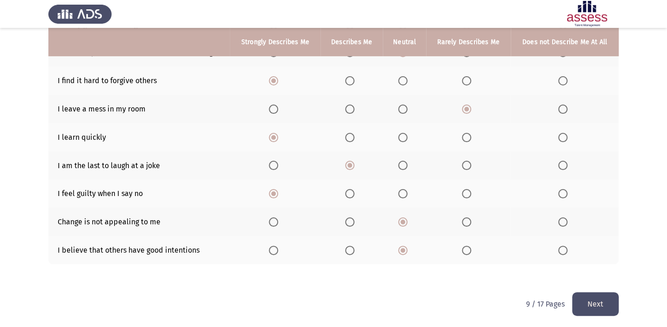
click at [612, 307] on button "Next" at bounding box center [595, 304] width 46 height 24
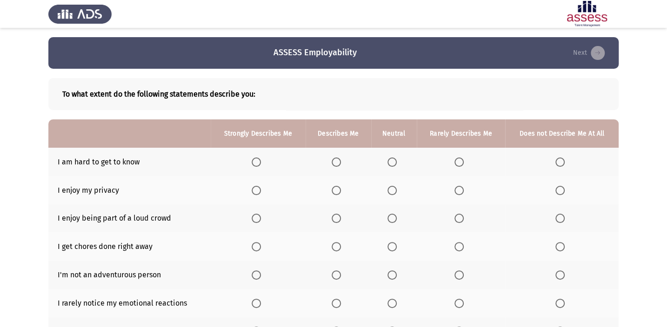
click at [395, 163] on span "Select an option" at bounding box center [391, 162] width 9 height 9
click at [395, 163] on input "Select an option" at bounding box center [391, 162] width 9 height 9
click at [258, 192] on span "Select an option" at bounding box center [256, 190] width 9 height 9
click at [258, 192] on input "Select an option" at bounding box center [256, 190] width 9 height 9
click at [462, 214] on span "Select an option" at bounding box center [458, 218] width 9 height 9
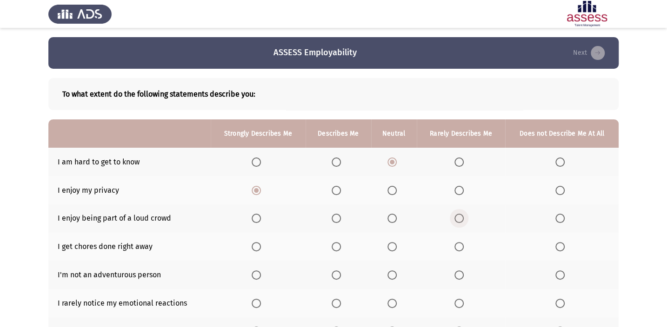
click at [462, 214] on input "Select an option" at bounding box center [458, 218] width 9 height 9
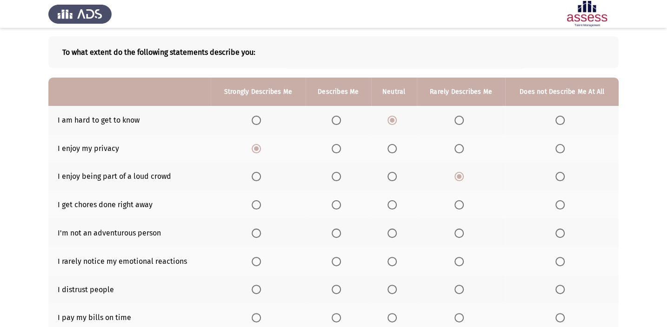
scroll to position [84, 0]
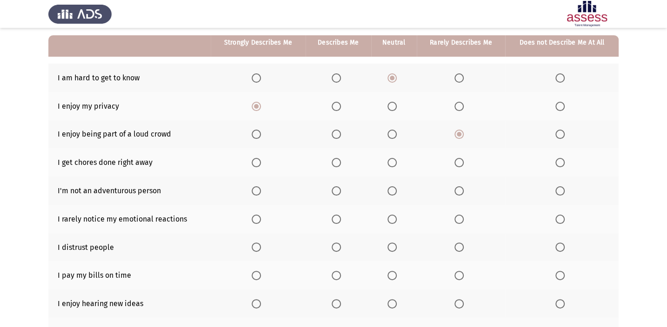
click at [393, 164] on span "Select an option" at bounding box center [391, 162] width 9 height 9
click at [393, 164] on input "Select an option" at bounding box center [391, 162] width 9 height 9
click at [461, 197] on th at bounding box center [461, 191] width 89 height 28
click at [454, 192] on span "Select an option" at bounding box center [458, 190] width 9 height 9
click at [454, 192] on input "Select an option" at bounding box center [458, 190] width 9 height 9
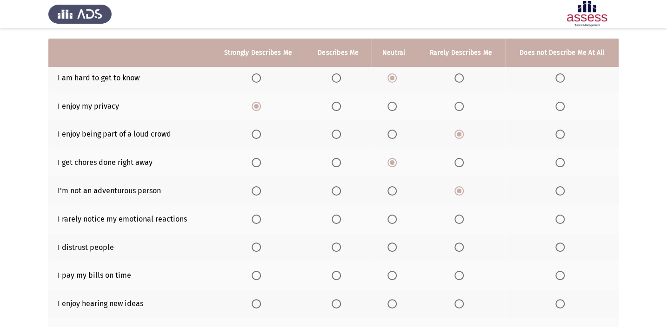
scroll to position [126, 0]
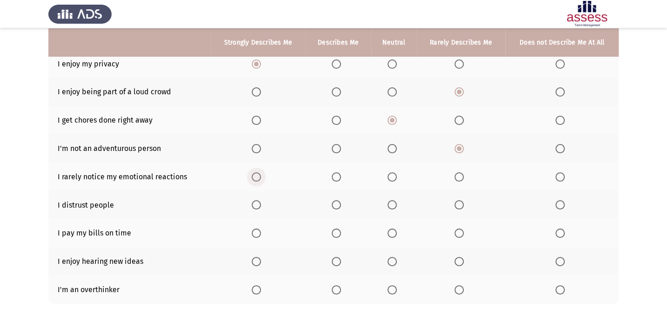
click at [254, 172] on span "Select an option" at bounding box center [256, 176] width 9 height 9
click at [254, 172] on input "Select an option" at bounding box center [256, 176] width 9 height 9
click at [255, 207] on span "Select an option" at bounding box center [256, 204] width 9 height 9
click at [255, 207] on input "Select an option" at bounding box center [256, 204] width 9 height 9
click at [254, 232] on span "Select an option" at bounding box center [256, 233] width 9 height 9
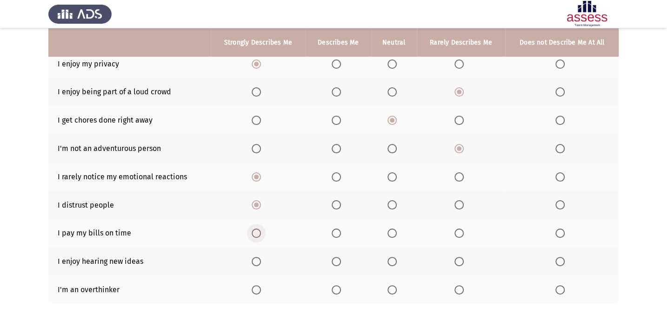
click at [254, 232] on input "Select an option" at bounding box center [256, 233] width 9 height 9
click at [258, 257] on span "Select an option" at bounding box center [256, 261] width 9 height 9
click at [258, 257] on input "Select an option" at bounding box center [256, 261] width 9 height 9
click at [256, 286] on span "Select an option" at bounding box center [256, 289] width 9 height 9
click at [256, 286] on input "Select an option" at bounding box center [256, 289] width 9 height 9
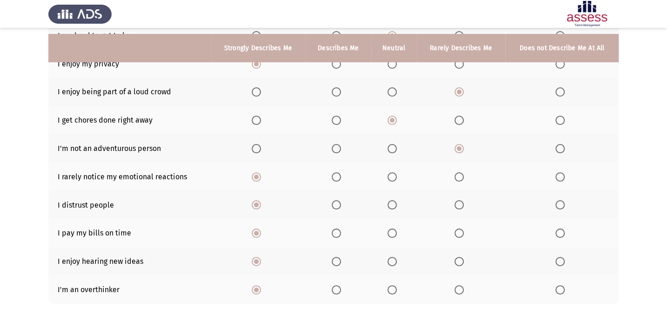
scroll to position [166, 0]
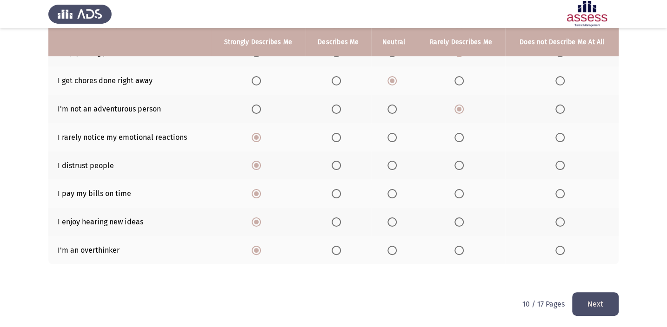
click at [588, 307] on button "Next" at bounding box center [595, 304] width 46 height 24
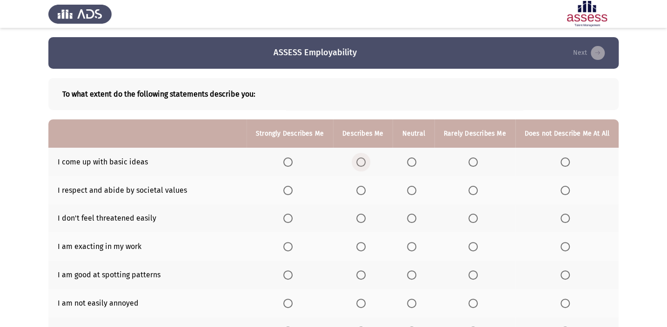
click at [364, 162] on span "Select an option" at bounding box center [360, 162] width 9 height 9
click at [364, 162] on input "Select an option" at bounding box center [360, 162] width 9 height 9
click at [359, 190] on span "Select an option" at bounding box center [360, 190] width 9 height 9
click at [359, 190] on input "Select an option" at bounding box center [360, 190] width 9 height 9
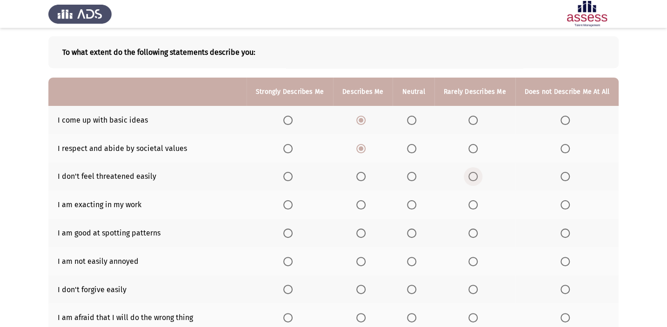
click at [475, 175] on span "Select an option" at bounding box center [472, 176] width 9 height 9
click at [475, 175] on input "Select an option" at bounding box center [472, 176] width 9 height 9
click at [292, 201] on span "Select an option" at bounding box center [287, 204] width 9 height 9
click at [292, 201] on input "Select an option" at bounding box center [287, 204] width 9 height 9
click at [411, 229] on span "Select an option" at bounding box center [411, 233] width 9 height 9
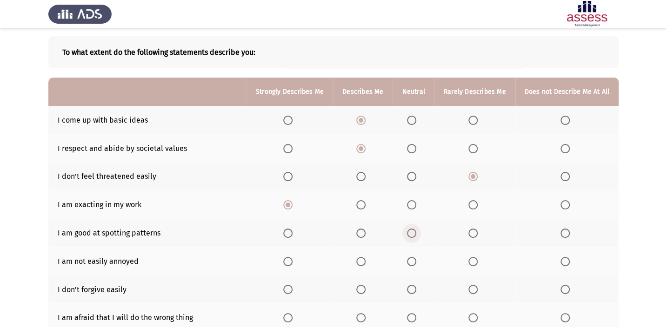
click at [411, 229] on input "Select an option" at bounding box center [411, 233] width 9 height 9
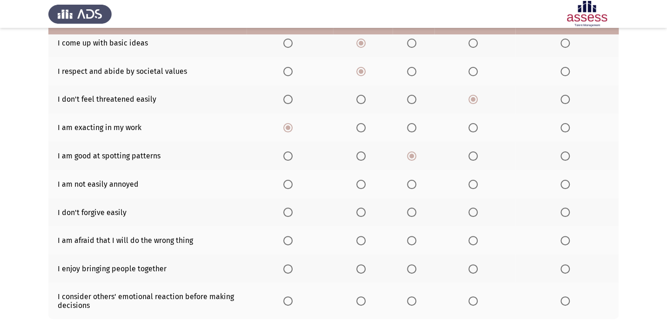
scroll to position [126, 0]
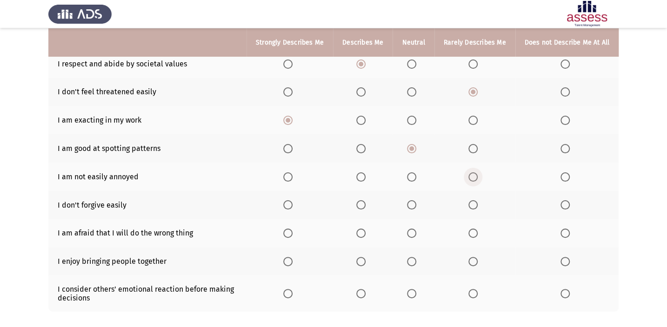
click at [476, 177] on span "Select an option" at bounding box center [472, 176] width 9 height 9
click at [476, 177] on input "Select an option" at bounding box center [472, 176] width 9 height 9
click at [363, 204] on span "Select an option" at bounding box center [360, 204] width 9 height 9
click at [363, 204] on input "Select an option" at bounding box center [360, 204] width 9 height 9
click at [365, 229] on span "Select an option" at bounding box center [360, 233] width 9 height 9
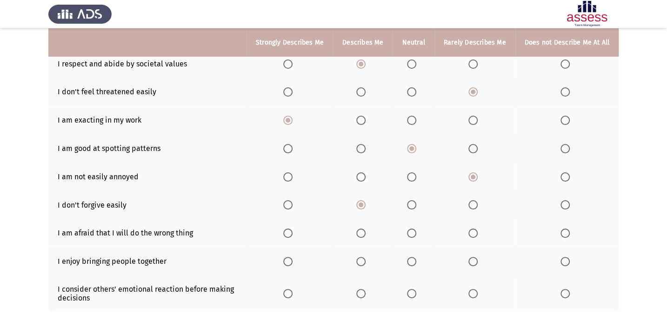
click at [365, 229] on input "Select an option" at bounding box center [360, 233] width 9 height 9
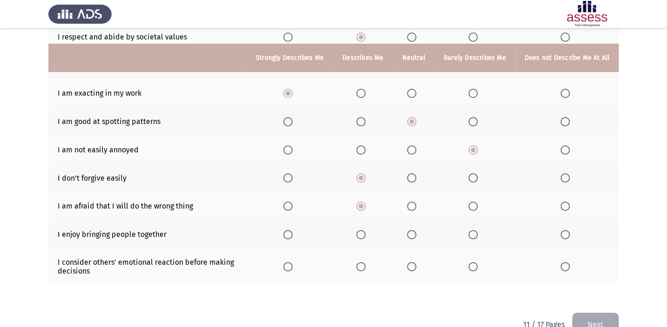
scroll to position [169, 0]
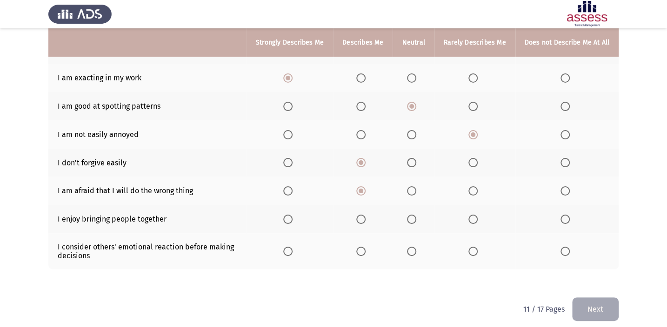
click at [293, 211] on th at bounding box center [289, 219] width 86 height 28
click at [292, 215] on span "Select an option" at bounding box center [287, 219] width 9 height 9
click at [292, 215] on input "Select an option" at bounding box center [287, 219] width 9 height 9
click at [292, 252] on span "Select an option" at bounding box center [287, 251] width 9 height 9
click at [292, 252] on input "Select an option" at bounding box center [287, 251] width 9 height 9
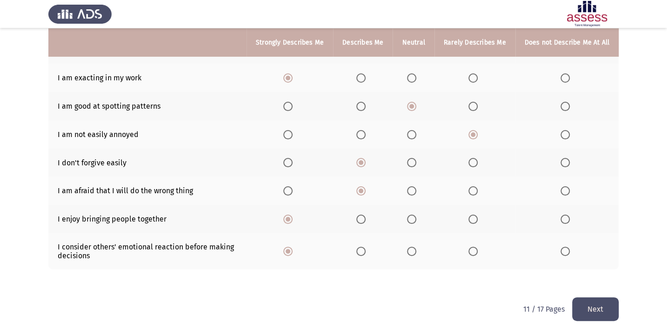
click at [586, 302] on button "Next" at bounding box center [595, 310] width 46 height 24
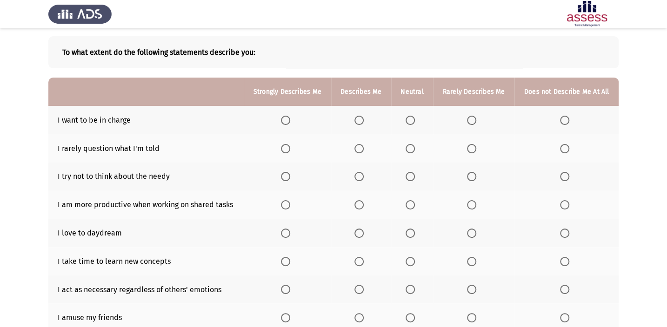
scroll to position [84, 0]
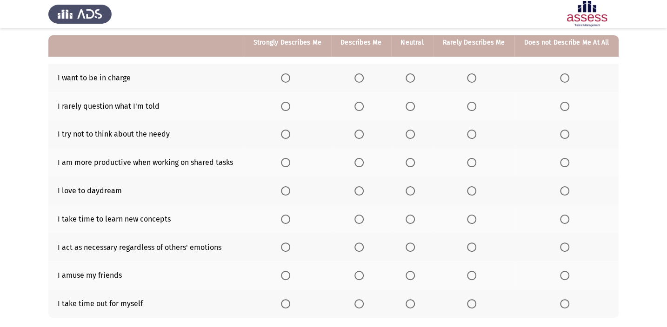
click at [290, 78] on span "Select an option" at bounding box center [285, 77] width 9 height 9
click at [290, 78] on input "Select an option" at bounding box center [285, 77] width 9 height 9
click at [410, 108] on span "Select an option" at bounding box center [409, 106] width 9 height 9
click at [410, 108] on input "Select an option" at bounding box center [409, 106] width 9 height 9
click at [470, 130] on span "Select an option" at bounding box center [471, 134] width 9 height 9
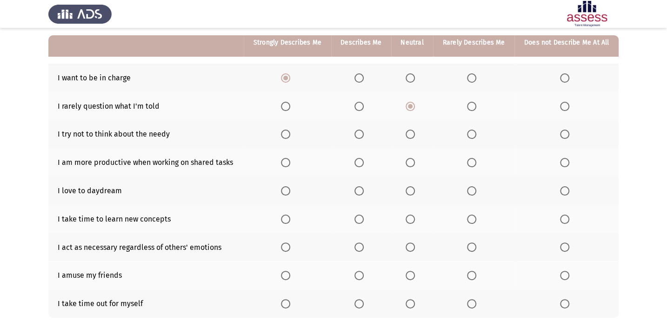
click at [470, 130] on input "Select an option" at bounding box center [471, 134] width 9 height 9
click at [290, 162] on span "Select an option" at bounding box center [285, 162] width 9 height 9
click at [290, 162] on input "Select an option" at bounding box center [285, 162] width 9 height 9
click at [414, 191] on span "Select an option" at bounding box center [409, 190] width 9 height 9
click at [414, 191] on input "Select an option" at bounding box center [409, 190] width 9 height 9
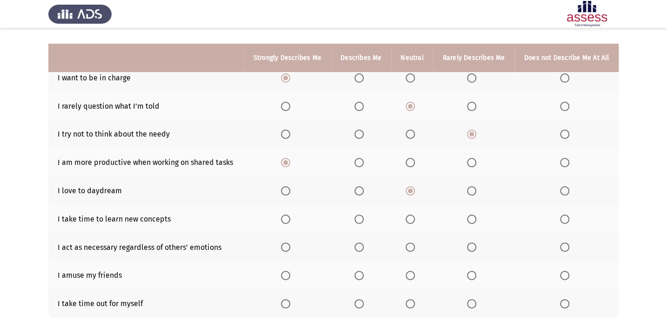
scroll to position [126, 0]
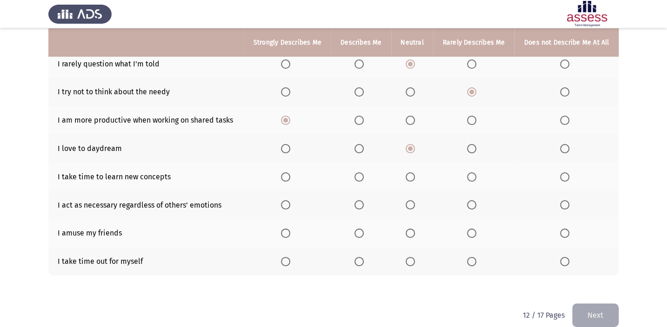
click at [357, 175] on span "Select an option" at bounding box center [358, 176] width 9 height 9
click at [357, 175] on input "Select an option" at bounding box center [358, 176] width 9 height 9
click at [410, 204] on span "Select an option" at bounding box center [409, 204] width 9 height 9
click at [410, 204] on input "Select an option" at bounding box center [409, 204] width 9 height 9
click at [287, 262] on span "Select an option" at bounding box center [285, 261] width 9 height 9
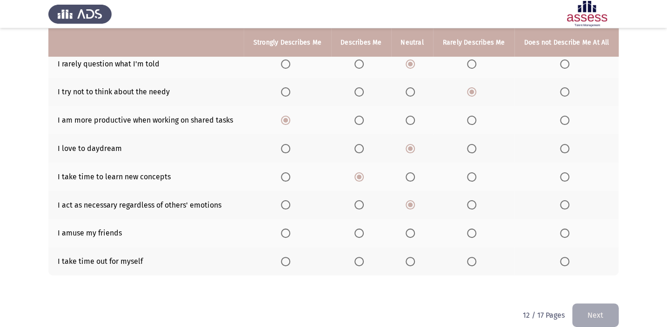
click at [287, 262] on input "Select an option" at bounding box center [285, 261] width 9 height 9
click at [470, 235] on span "Select an option" at bounding box center [471, 233] width 9 height 9
click at [470, 235] on input "Select an option" at bounding box center [471, 233] width 9 height 9
click at [590, 313] on button "Next" at bounding box center [595, 316] width 46 height 24
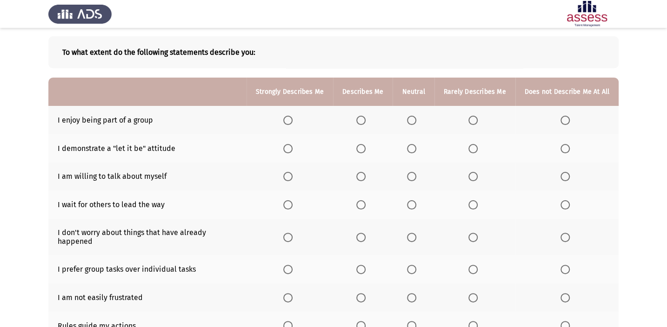
scroll to position [84, 0]
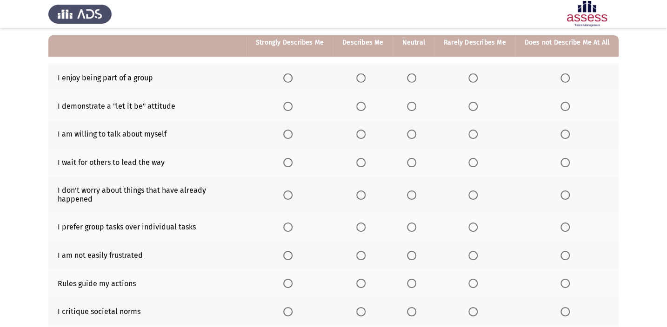
click at [292, 76] on span "Select an option" at bounding box center [287, 77] width 9 height 9
click at [292, 76] on input "Select an option" at bounding box center [287, 77] width 9 height 9
click at [364, 106] on span "Select an option" at bounding box center [360, 106] width 9 height 9
click at [364, 106] on input "Select an option" at bounding box center [360, 106] width 9 height 9
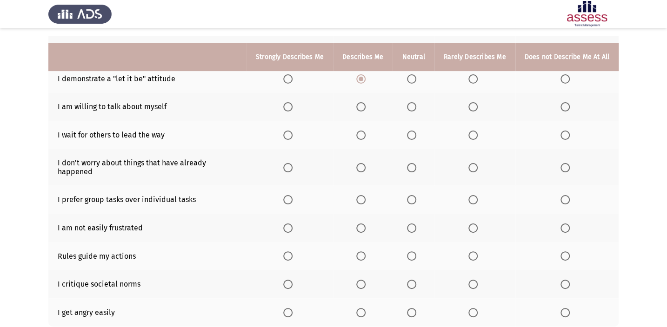
scroll to position [126, 0]
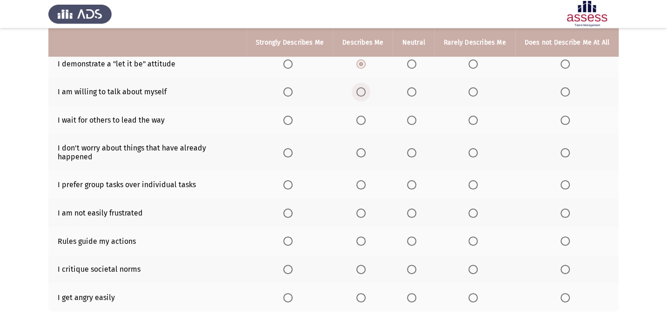
click at [365, 90] on span "Select an option" at bounding box center [360, 91] width 9 height 9
click at [365, 90] on input "Select an option" at bounding box center [360, 91] width 9 height 9
click at [292, 117] on span "Select an option" at bounding box center [287, 120] width 9 height 9
click at [292, 117] on input "Select an option" at bounding box center [287, 120] width 9 height 9
click at [414, 148] on span "Select an option" at bounding box center [411, 152] width 9 height 9
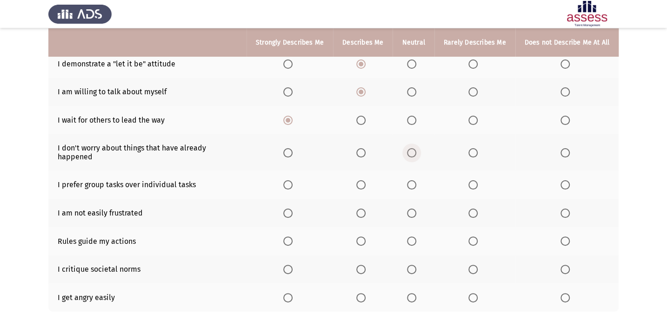
click at [414, 148] on input "Select an option" at bounding box center [411, 152] width 9 height 9
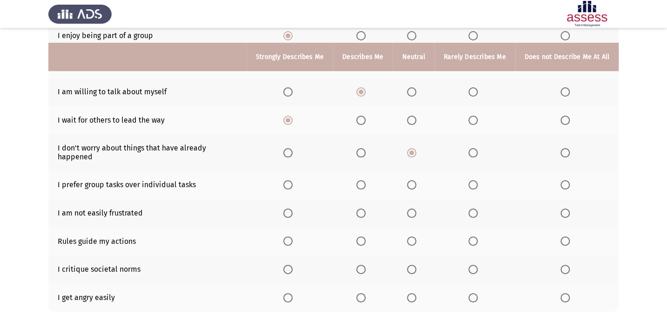
scroll to position [166, 0]
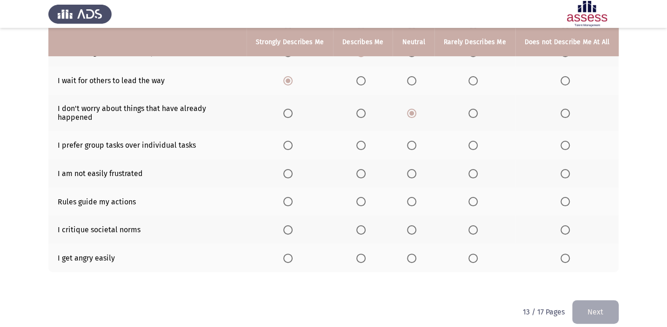
click at [291, 141] on span "Select an option" at bounding box center [287, 145] width 9 height 9
click at [291, 141] on input "Select an option" at bounding box center [287, 145] width 9 height 9
click at [470, 169] on span "Select an option" at bounding box center [472, 173] width 9 height 9
click at [470, 169] on input "Select an option" at bounding box center [472, 173] width 9 height 9
click at [291, 197] on span "Select an option" at bounding box center [287, 201] width 9 height 9
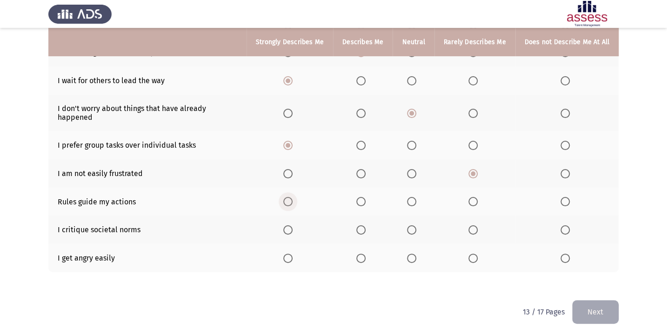
click at [291, 197] on input "Select an option" at bounding box center [287, 201] width 9 height 9
click at [361, 254] on span "Select an option" at bounding box center [360, 258] width 9 height 9
click at [361, 254] on input "Select an option" at bounding box center [360, 258] width 9 height 9
click at [419, 225] on label "Select an option" at bounding box center [413, 229] width 13 height 9
click at [416, 225] on input "Select an option" at bounding box center [411, 229] width 9 height 9
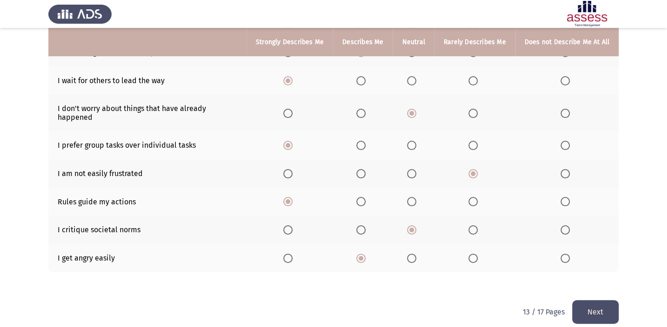
drag, startPoint x: 607, startPoint y: 298, endPoint x: 600, endPoint y: 289, distance: 11.5
click at [607, 300] on button "Next" at bounding box center [595, 312] width 46 height 24
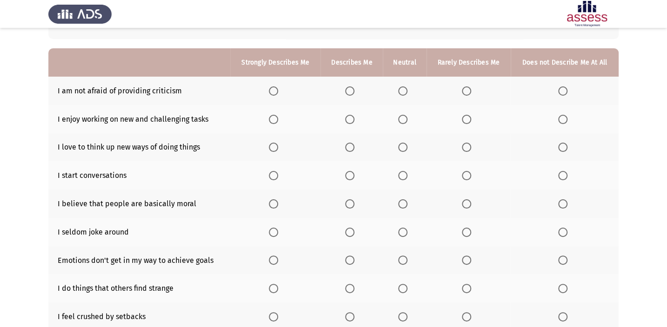
scroll to position [84, 0]
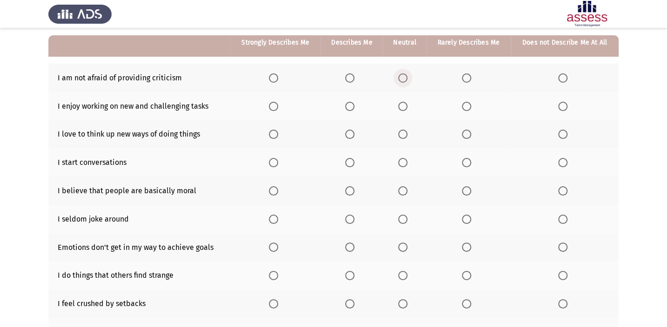
click at [399, 79] on span "Select an option" at bounding box center [402, 77] width 9 height 9
click at [399, 79] on input "Select an option" at bounding box center [402, 77] width 9 height 9
click at [277, 105] on span "Select an option" at bounding box center [273, 106] width 9 height 9
click at [277, 105] on input "Select an option" at bounding box center [273, 106] width 9 height 9
click at [275, 134] on span "Select an option" at bounding box center [273, 134] width 9 height 9
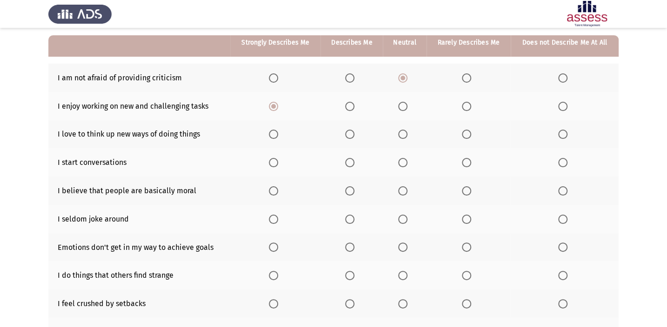
click at [275, 134] on input "Select an option" at bounding box center [273, 134] width 9 height 9
click at [271, 160] on span "Select an option" at bounding box center [273, 162] width 9 height 9
click at [271, 160] on input "Select an option" at bounding box center [273, 162] width 9 height 9
click at [354, 193] on span "Select an option" at bounding box center [349, 190] width 9 height 9
click at [354, 193] on input "Select an option" at bounding box center [349, 190] width 9 height 9
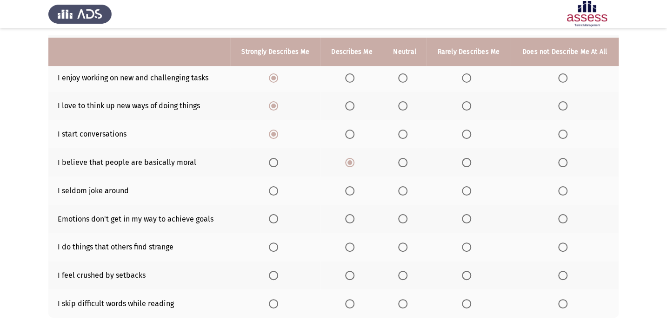
scroll to position [126, 0]
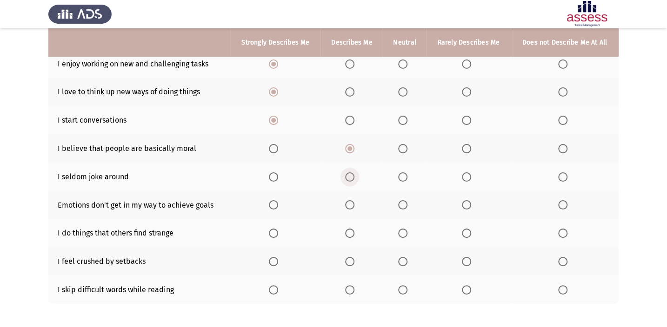
click at [354, 175] on span "Select an option" at bounding box center [349, 176] width 9 height 9
click at [354, 175] on input "Select an option" at bounding box center [349, 176] width 9 height 9
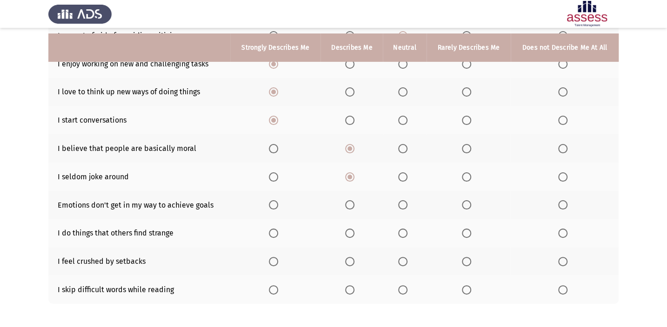
scroll to position [166, 0]
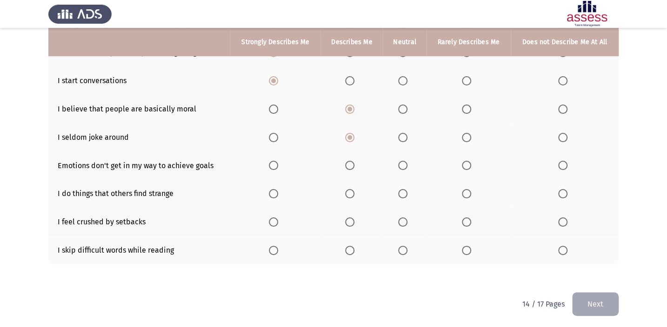
click at [353, 165] on span "Select an option" at bounding box center [349, 165] width 9 height 9
click at [353, 165] on input "Select an option" at bounding box center [349, 165] width 9 height 9
click at [273, 191] on span "Select an option" at bounding box center [273, 193] width 9 height 9
click at [273, 191] on input "Select an option" at bounding box center [273, 193] width 9 height 9
click at [407, 221] on span "Select an option" at bounding box center [402, 222] width 9 height 9
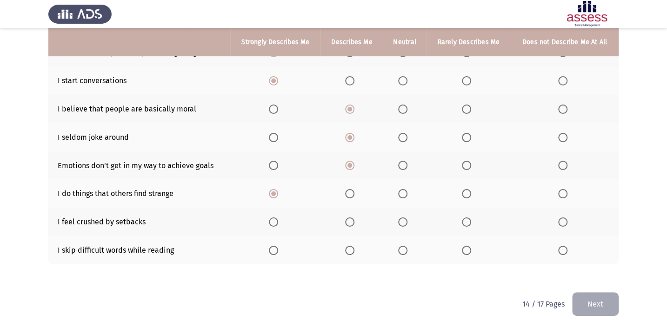
click at [407, 221] on input "Select an option" at bounding box center [402, 222] width 9 height 9
click at [352, 246] on span "Select an option" at bounding box center [349, 250] width 9 height 9
click at [352, 246] on input "Select an option" at bounding box center [349, 250] width 9 height 9
click at [583, 311] on button "Next" at bounding box center [595, 304] width 46 height 24
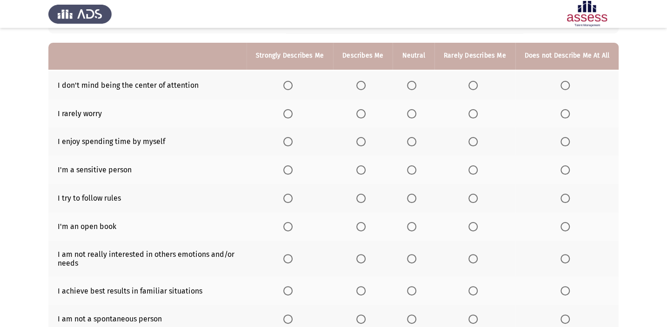
scroll to position [90, 0]
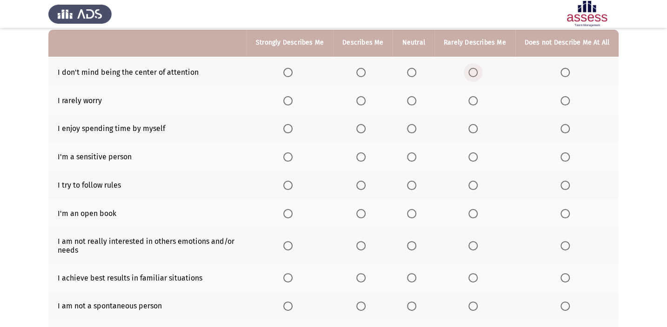
click at [475, 74] on span "Select an option" at bounding box center [472, 72] width 9 height 9
click at [475, 74] on input "Select an option" at bounding box center [472, 72] width 9 height 9
click at [477, 96] on span "Select an option" at bounding box center [472, 100] width 9 height 9
click at [477, 96] on input "Select an option" at bounding box center [472, 100] width 9 height 9
click at [288, 131] on span "Select an option" at bounding box center [287, 128] width 9 height 9
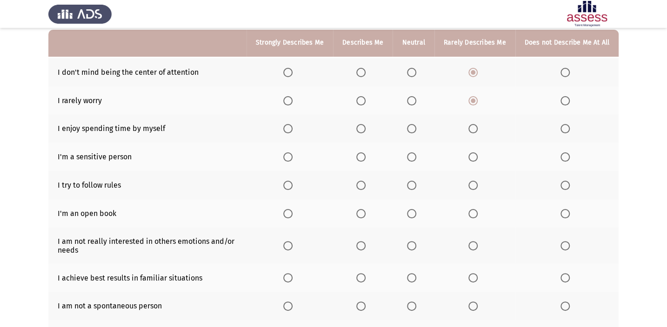
click at [288, 131] on input "Select an option" at bounding box center [287, 128] width 9 height 9
drag, startPoint x: 293, startPoint y: 157, endPoint x: 297, endPoint y: 162, distance: 5.7
click at [297, 162] on th at bounding box center [289, 157] width 86 height 28
click at [292, 159] on span "Select an option" at bounding box center [287, 156] width 9 height 9
click at [292, 159] on input "Select an option" at bounding box center [287, 156] width 9 height 9
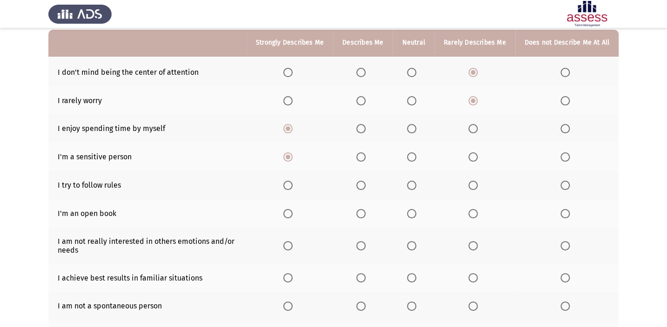
click at [477, 184] on span "Select an option" at bounding box center [472, 185] width 9 height 9
click at [477, 184] on input "Select an option" at bounding box center [472, 185] width 9 height 9
click at [565, 214] on span "Select an option" at bounding box center [565, 214] width 0 height 0
click at [564, 212] on input "Select an option" at bounding box center [564, 213] width 9 height 9
click at [474, 213] on span "Select an option" at bounding box center [472, 213] width 9 height 9
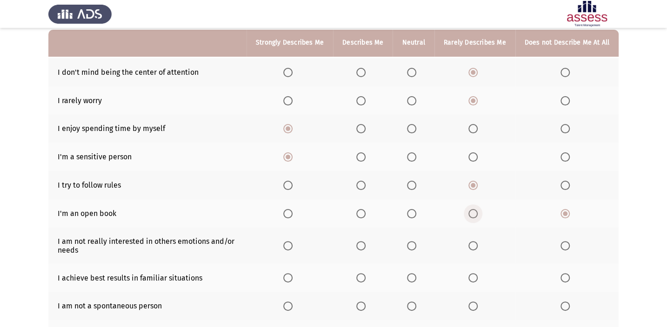
click at [474, 213] on input "Select an option" at bounding box center [472, 213] width 9 height 9
click at [416, 244] on span "Select an option" at bounding box center [411, 245] width 9 height 9
click at [416, 244] on input "Select an option" at bounding box center [411, 245] width 9 height 9
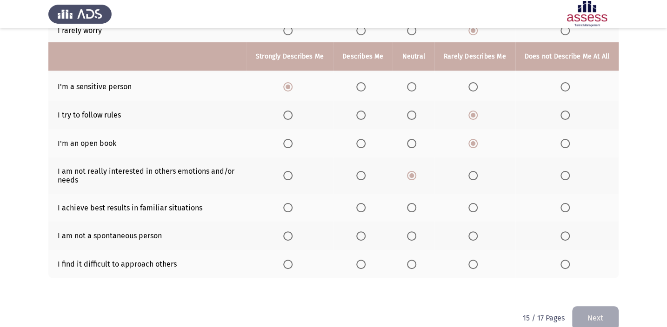
scroll to position [174, 0]
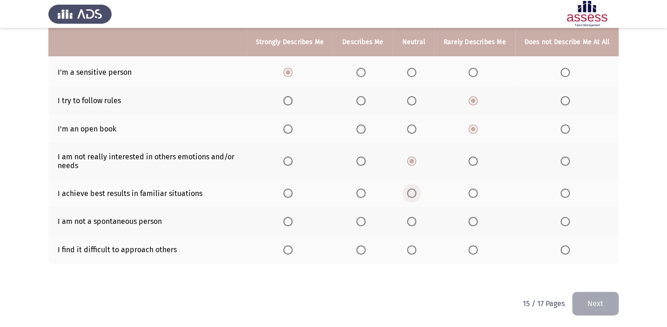
click at [416, 191] on span "Select an option" at bounding box center [411, 193] width 9 height 9
click at [416, 191] on input "Select an option" at bounding box center [411, 193] width 9 height 9
click at [411, 217] on span "Select an option" at bounding box center [411, 221] width 9 height 9
click at [411, 217] on input "Select an option" at bounding box center [411, 221] width 9 height 9
click at [363, 246] on span "Select an option" at bounding box center [360, 249] width 9 height 9
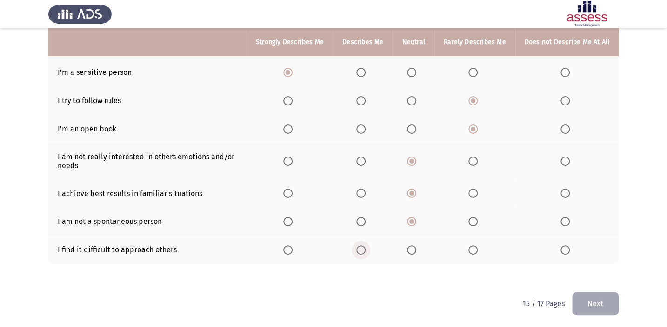
click at [363, 246] on input "Select an option" at bounding box center [360, 249] width 9 height 9
click at [593, 311] on button "Next" at bounding box center [595, 304] width 46 height 24
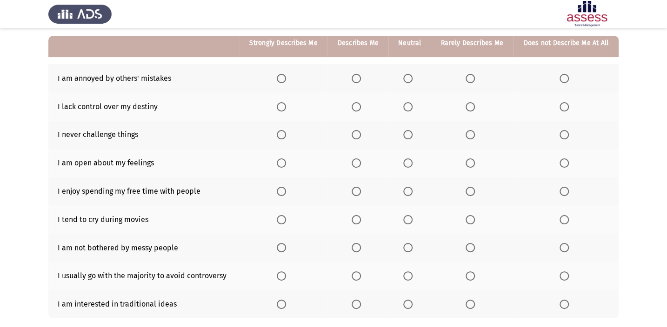
scroll to position [84, 0]
click at [355, 75] on span "Select an option" at bounding box center [355, 77] width 9 height 9
click at [355, 75] on input "Select an option" at bounding box center [355, 77] width 9 height 9
click at [412, 106] on span "Select an option" at bounding box center [407, 106] width 9 height 9
click at [412, 106] on input "Select an option" at bounding box center [407, 106] width 9 height 9
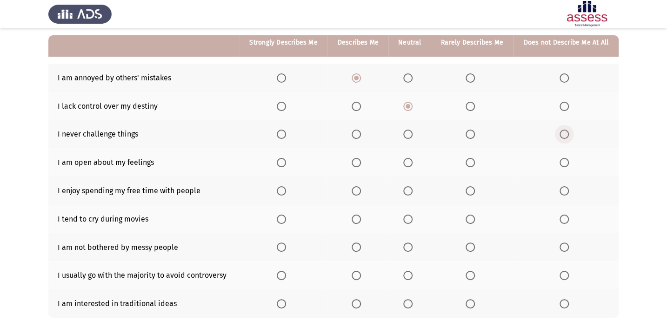
click at [564, 132] on span "Select an option" at bounding box center [563, 134] width 9 height 9
click at [564, 132] on input "Select an option" at bounding box center [563, 134] width 9 height 9
click at [358, 161] on span "Select an option" at bounding box center [355, 162] width 9 height 9
click at [358, 161] on input "Select an option" at bounding box center [355, 162] width 9 height 9
click at [412, 186] on span "Select an option" at bounding box center [407, 190] width 9 height 9
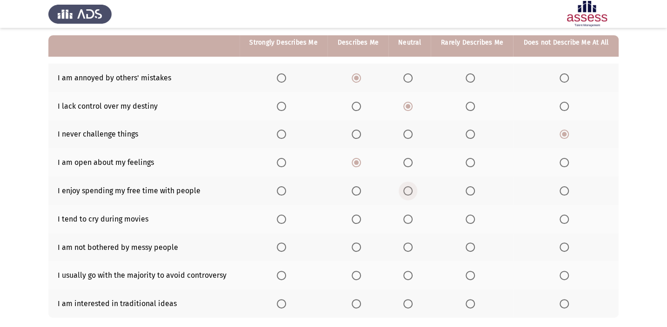
click at [412, 186] on input "Select an option" at bounding box center [407, 190] width 9 height 9
click at [470, 218] on span "Select an option" at bounding box center [469, 219] width 9 height 9
click at [470, 218] on input "Select an option" at bounding box center [469, 219] width 9 height 9
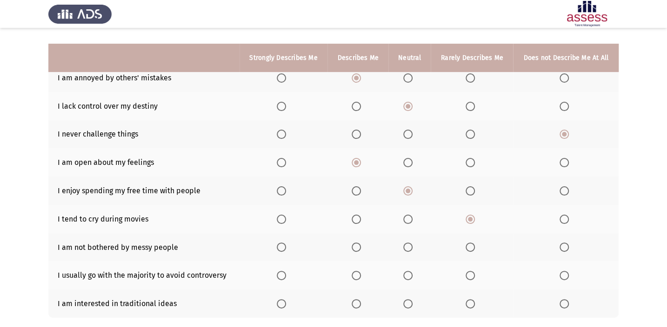
scroll to position [126, 0]
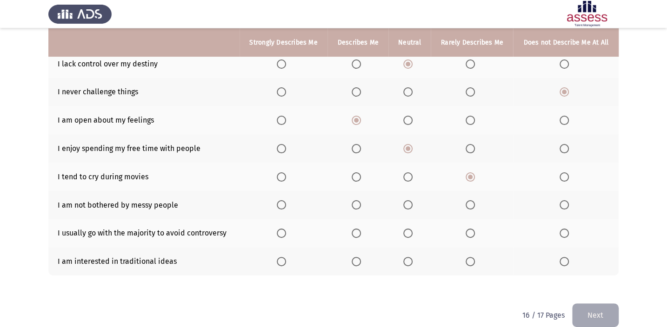
click at [569, 204] on label "Select an option" at bounding box center [565, 204] width 13 height 9
click at [569, 204] on input "Select an option" at bounding box center [563, 204] width 9 height 9
click at [407, 232] on span "Select an option" at bounding box center [407, 233] width 9 height 9
click at [407, 232] on input "Select an option" at bounding box center [407, 233] width 9 height 9
click at [358, 258] on span "Select an option" at bounding box center [355, 261] width 9 height 9
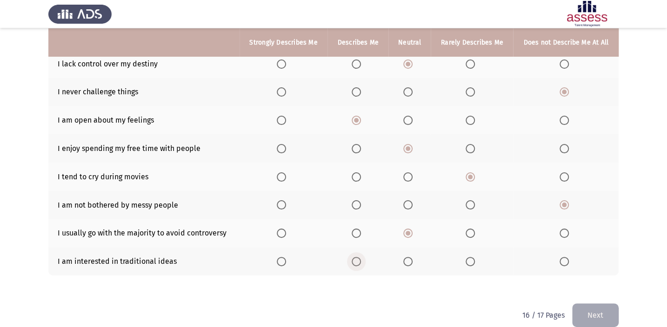
click at [358, 258] on input "Select an option" at bounding box center [355, 261] width 9 height 9
click at [593, 310] on button "Next" at bounding box center [595, 316] width 46 height 24
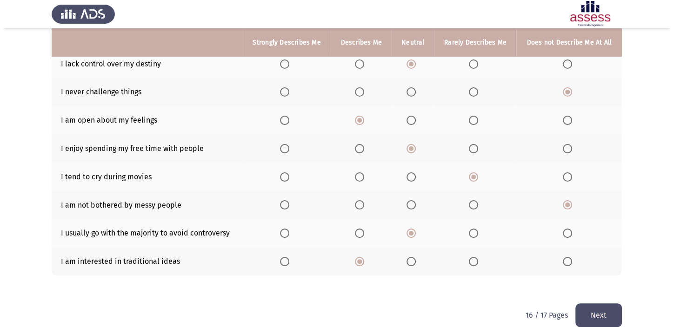
scroll to position [0, 0]
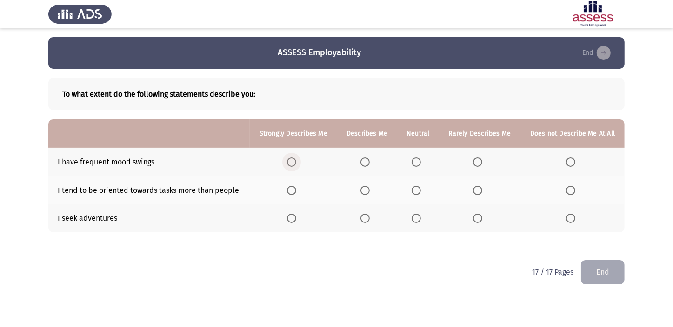
click at [289, 166] on span "Select an option" at bounding box center [291, 162] width 9 height 9
click at [289, 166] on input "Select an option" at bounding box center [291, 162] width 9 height 9
click at [368, 191] on span "Select an option" at bounding box center [364, 190] width 9 height 9
click at [368, 191] on input "Select an option" at bounding box center [364, 190] width 9 height 9
click at [370, 218] on span "Select an option" at bounding box center [364, 218] width 9 height 9
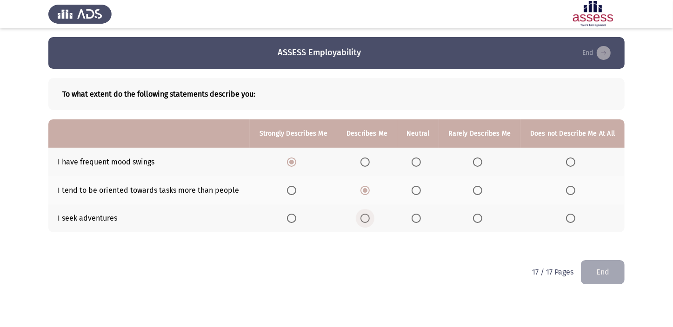
click at [370, 218] on input "Select an option" at bounding box center [364, 218] width 9 height 9
click at [608, 262] on button "End" at bounding box center [603, 272] width 44 height 24
